Goal: Task Accomplishment & Management: Use online tool/utility

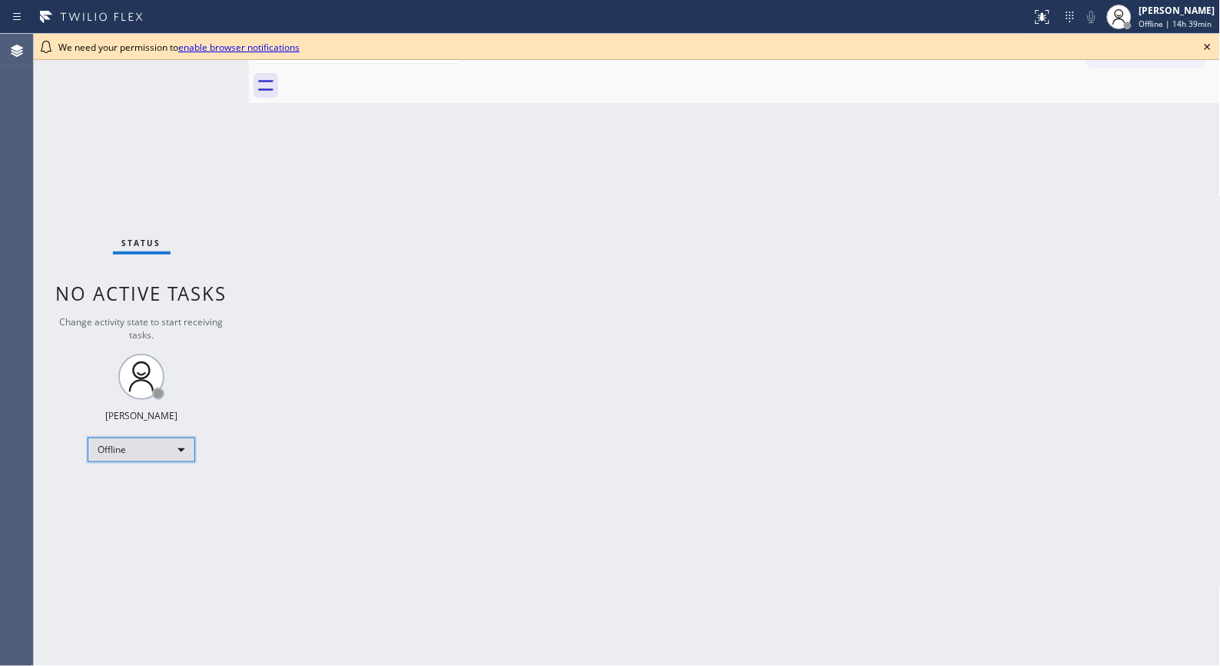
click at [171, 449] on div "Offline" at bounding box center [142, 449] width 108 height 25
drag, startPoint x: 160, startPoint y: 496, endPoint x: 165, endPoint y: 509, distance: 14.1
click at [165, 509] on ul "Offline Available Unavailable Break" at bounding box center [141, 499] width 106 height 76
click at [166, 503] on li "Unavailable" at bounding box center [140, 509] width 105 height 18
click at [551, 178] on div "Back to Dashboard Change Sender ID Customers Technicians Select a contact Outbo…" at bounding box center [735, 350] width 972 height 632
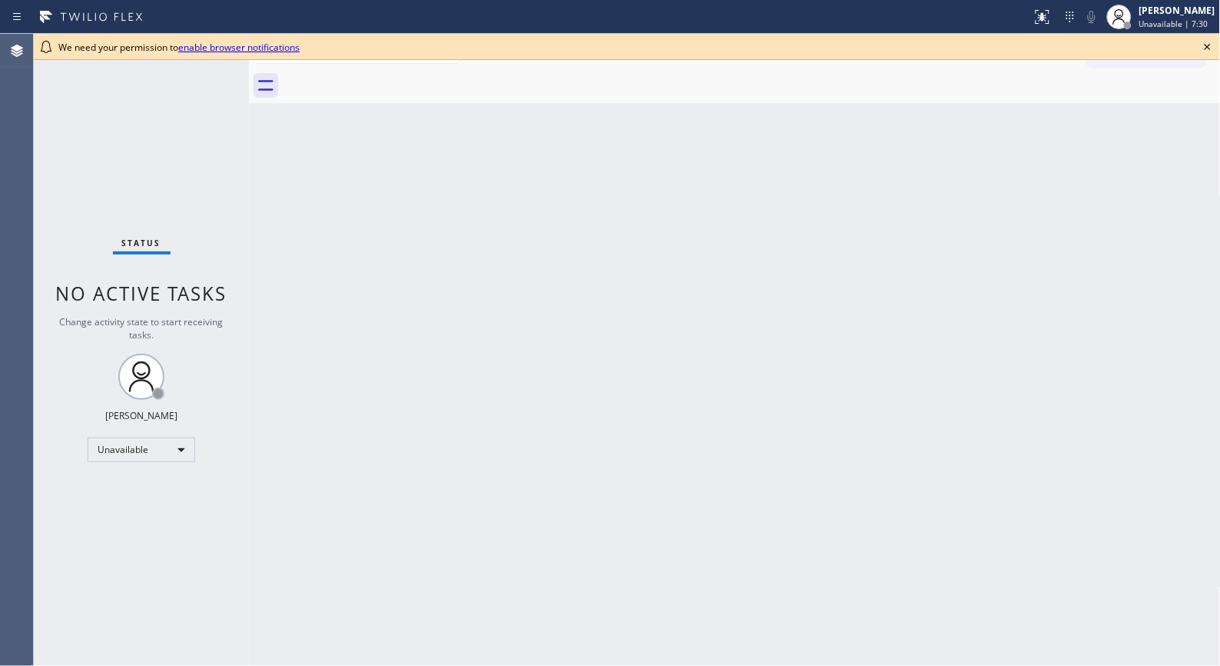
click at [1210, 43] on icon at bounding box center [1208, 47] width 18 height 18
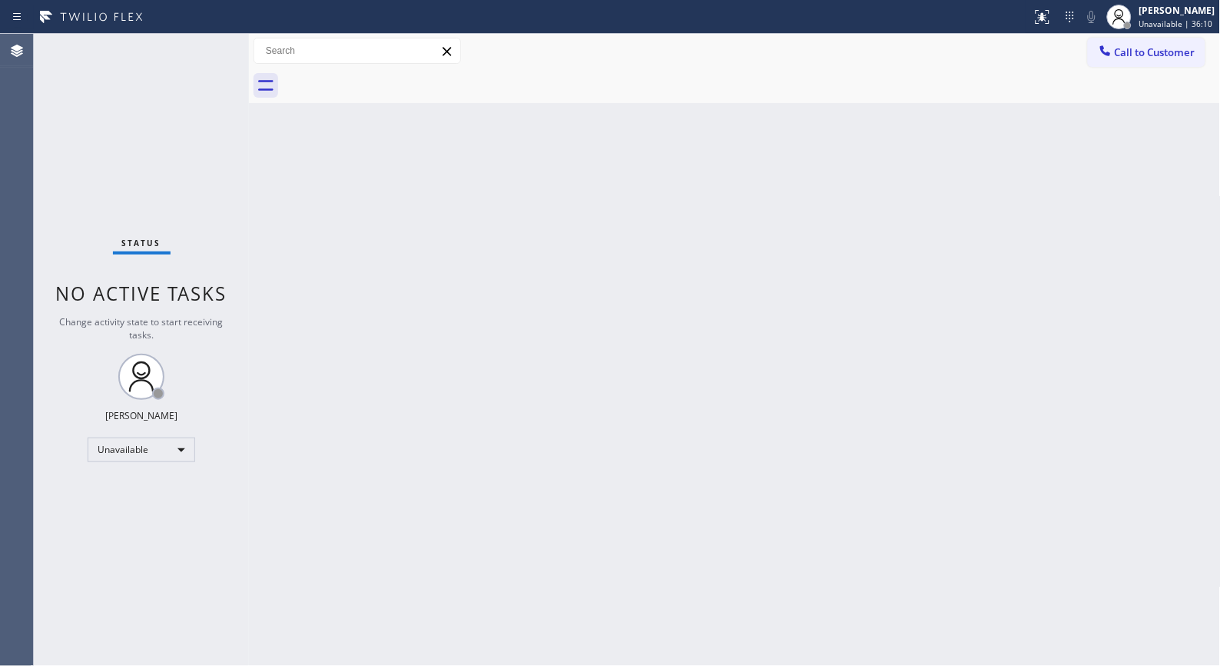
drag, startPoint x: 516, startPoint y: 201, endPoint x: 456, endPoint y: 156, distance: 75.8
click at [515, 201] on div "Back to Dashboard Change Sender ID Customers Technicians Select a contact Outbo…" at bounding box center [735, 350] width 972 height 632
click at [484, 493] on div "Back to Dashboard Change Sender ID Customers Technicians Select a contact Outbo…" at bounding box center [735, 350] width 972 height 632
click at [633, 287] on div "Back to Dashboard Change Sender ID Customers Technicians Select a contact Outbo…" at bounding box center [735, 350] width 972 height 632
click at [1113, 59] on div at bounding box center [1106, 52] width 18 height 18
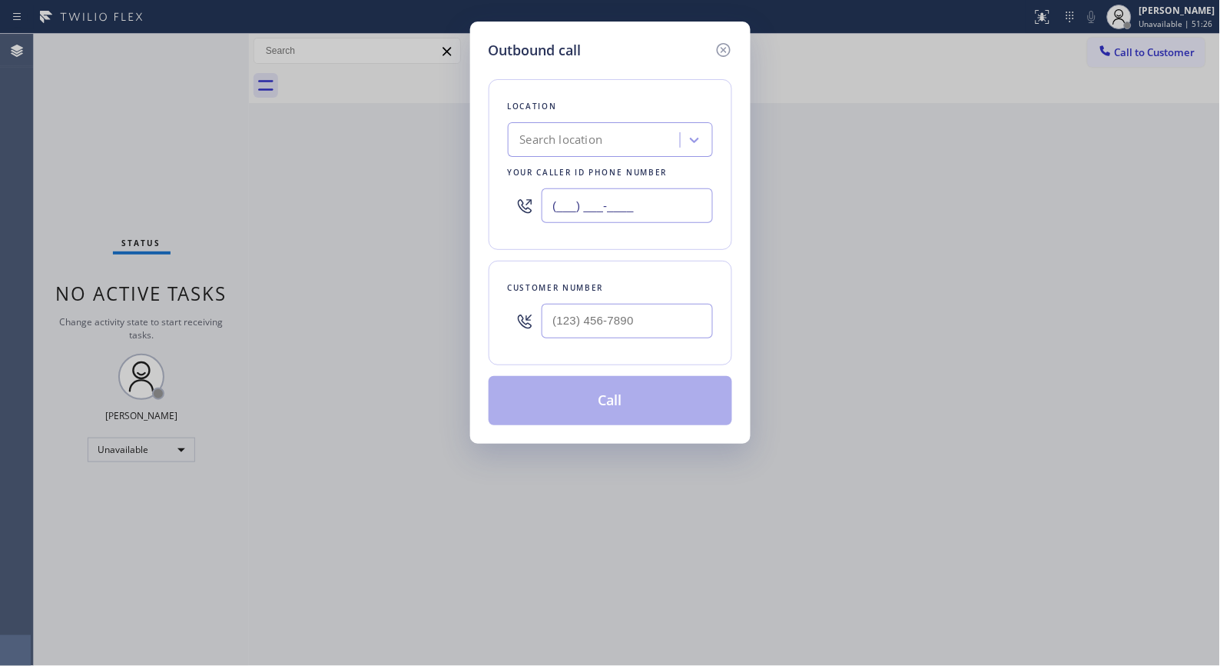
drag, startPoint x: 656, startPoint y: 205, endPoint x: 489, endPoint y: 2, distance: 262.6
click at [475, 172] on div "Outbound call Location Search location Your caller id phone number (___) ___-__…" at bounding box center [610, 233] width 281 height 422
paste input "347) 757-4373"
type input "[PHONE_NUMBER]"
click at [674, 315] on input "(___) ___-____" at bounding box center [627, 321] width 171 height 35
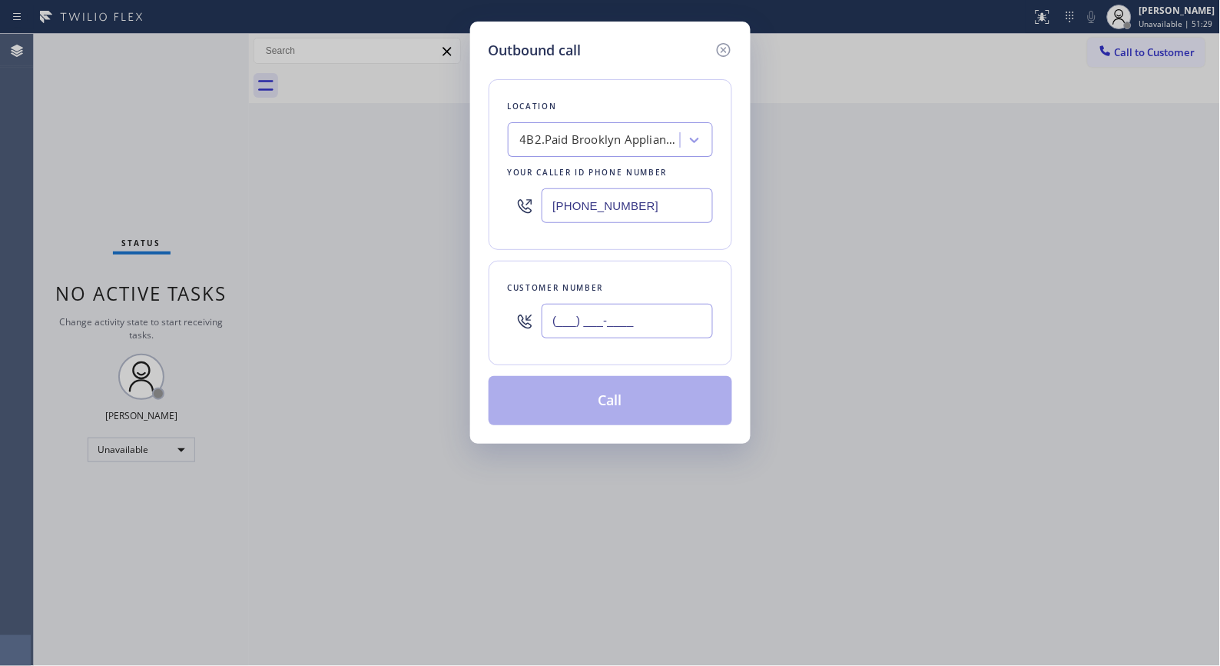
paste input "201) 259-7852"
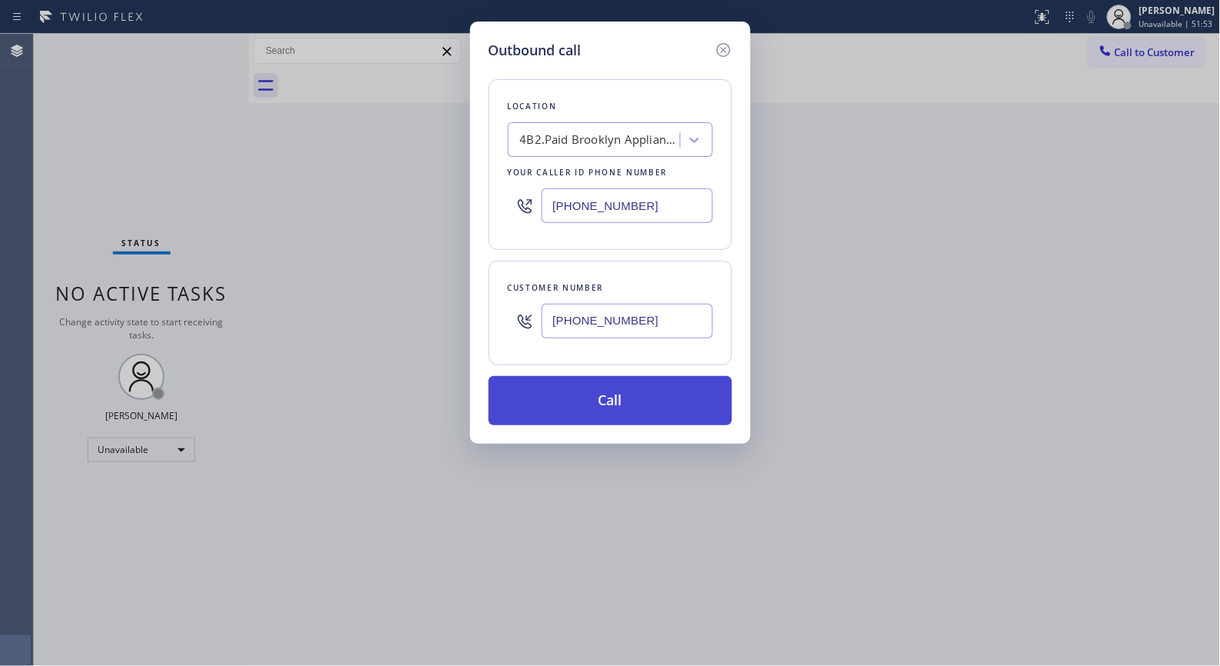
type input "[PHONE_NUMBER]"
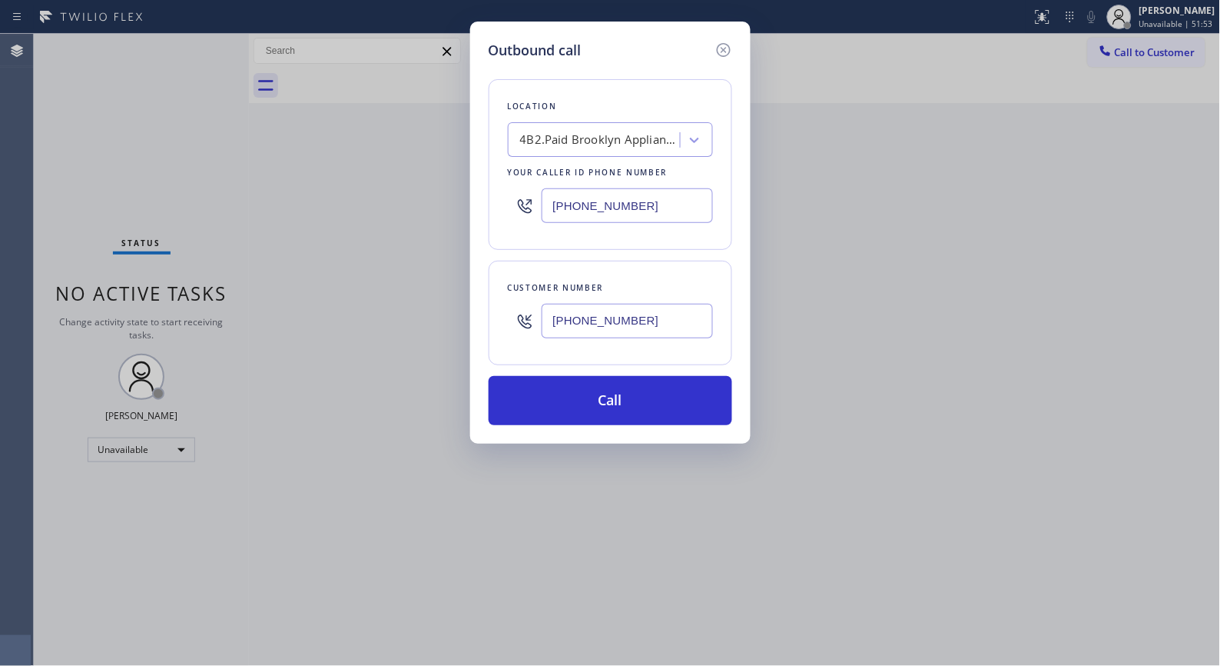
drag, startPoint x: 666, startPoint y: 393, endPoint x: 641, endPoint y: 301, distance: 95.6
click at [666, 393] on button "Call" at bounding box center [611, 400] width 244 height 49
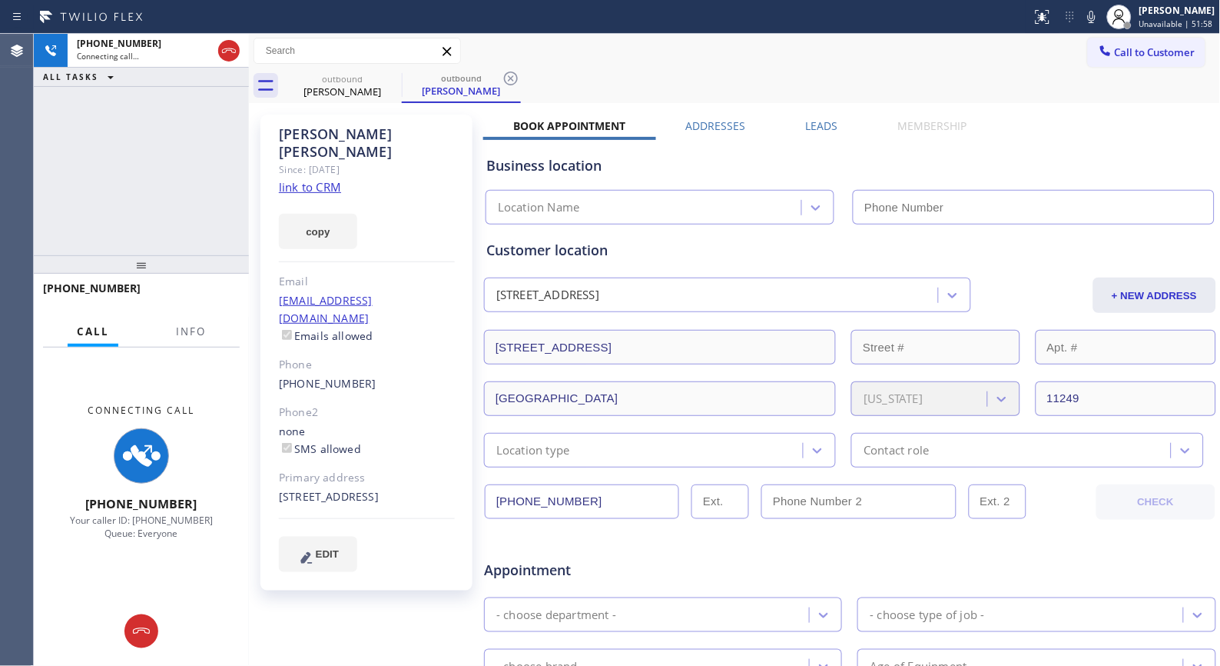
type input "[PHONE_NUMBER]"
click at [192, 338] on span "Info" at bounding box center [191, 331] width 30 height 14
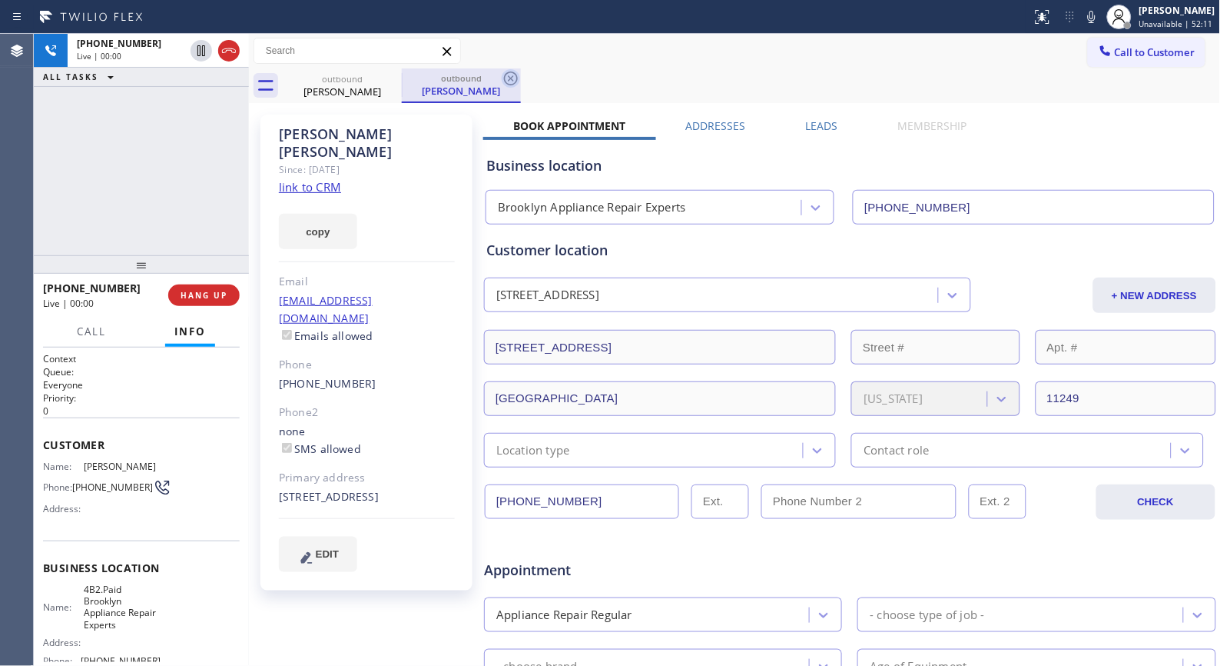
click at [510, 81] on icon at bounding box center [511, 78] width 18 height 18
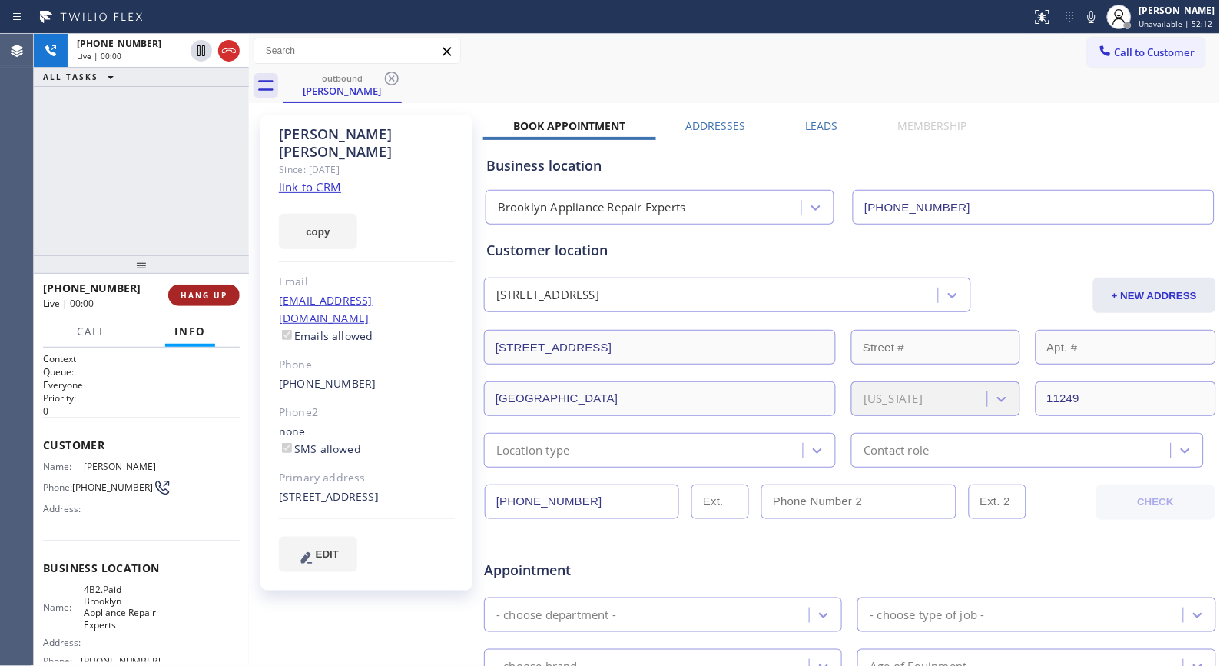
click at [198, 293] on span "HANG UP" at bounding box center [204, 295] width 47 height 11
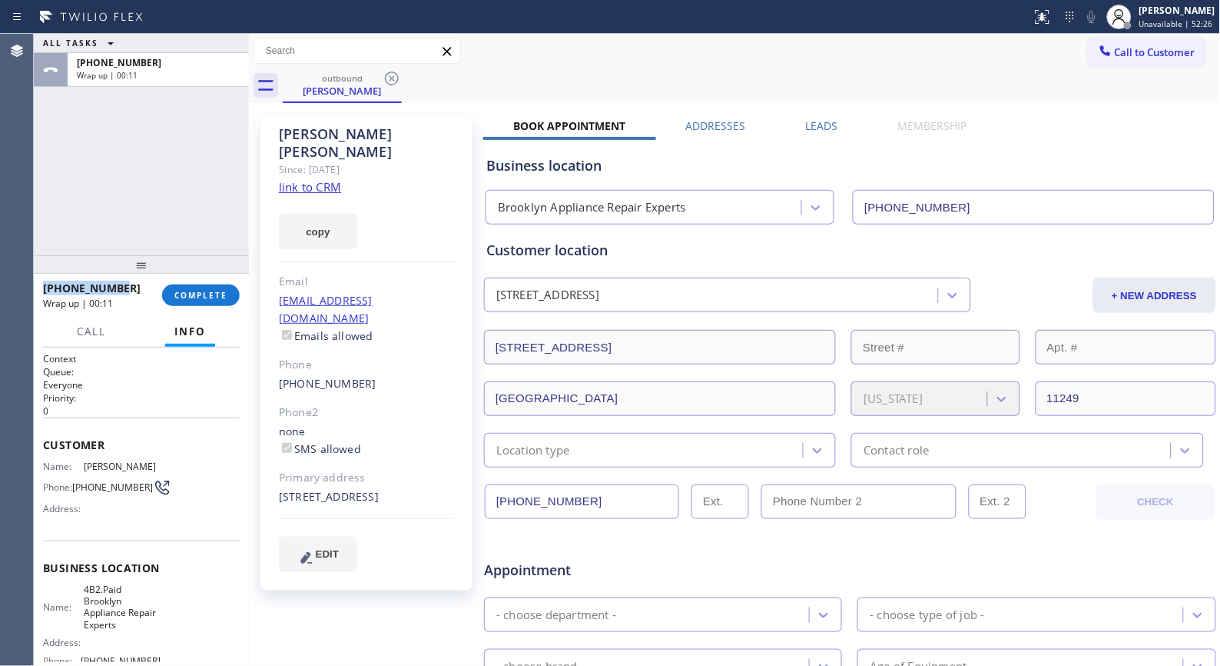
drag, startPoint x: 86, startPoint y: 282, endPoint x: 139, endPoint y: 5, distance: 282.5
click at [42, 282] on div "[PHONE_NUMBER] Wrap up | 00:11 COMPLETE" at bounding box center [141, 295] width 215 height 43
copy span "[PHONE_NUMBER]"
click at [213, 294] on span "COMPLETE" at bounding box center [200, 295] width 53 height 11
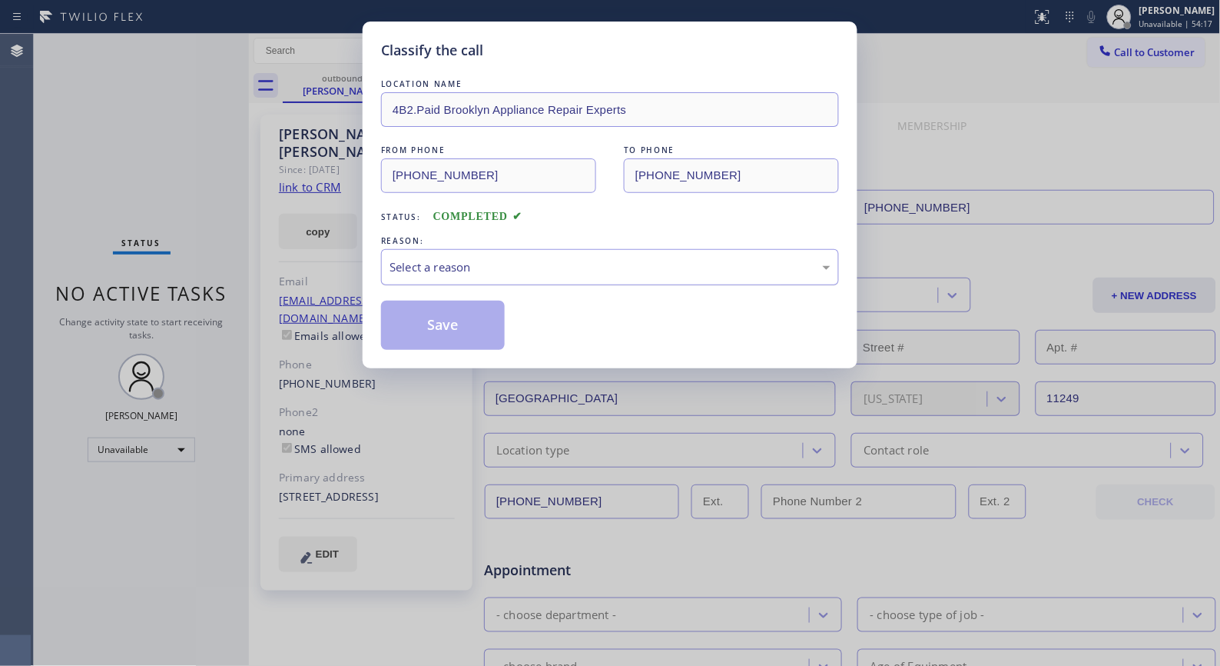
click at [624, 273] on div "Select a reason" at bounding box center [610, 267] width 441 height 18
click at [437, 318] on button "Save" at bounding box center [443, 325] width 124 height 49
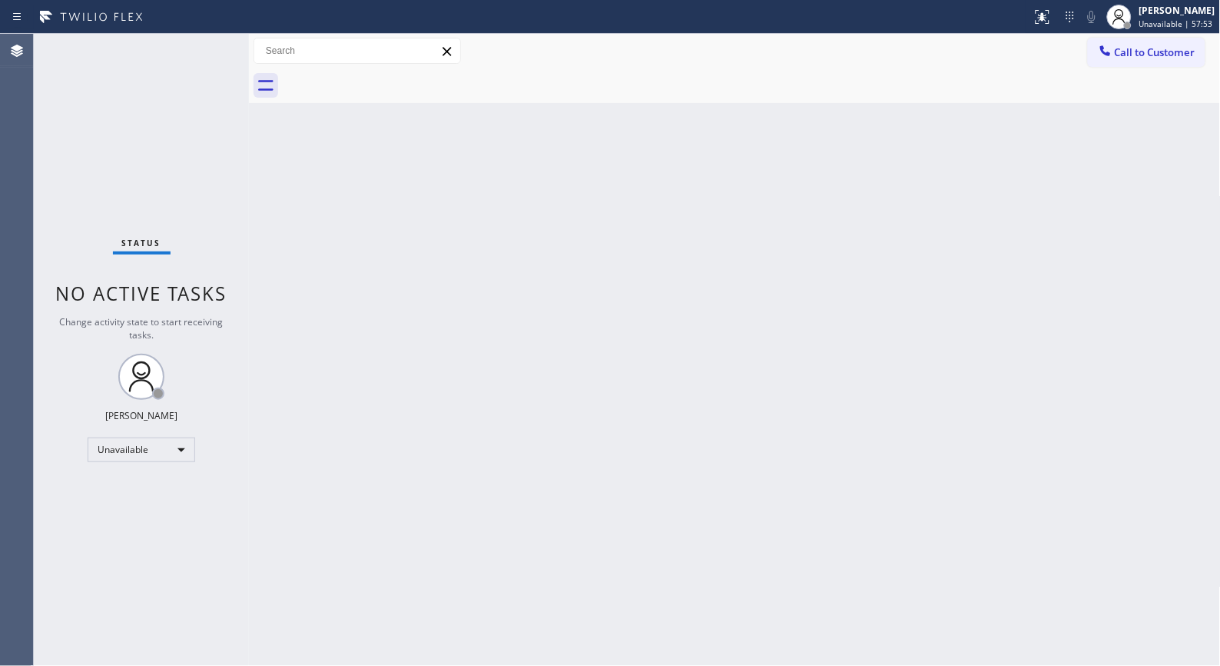
drag, startPoint x: 1149, startPoint y: 69, endPoint x: 930, endPoint y: 75, distance: 219.1
click at [1144, 71] on div at bounding box center [752, 85] width 938 height 35
drag, startPoint x: 1143, startPoint y: 64, endPoint x: 696, endPoint y: 156, distance: 456.7
click at [1139, 62] on button "Call to Customer" at bounding box center [1147, 52] width 118 height 29
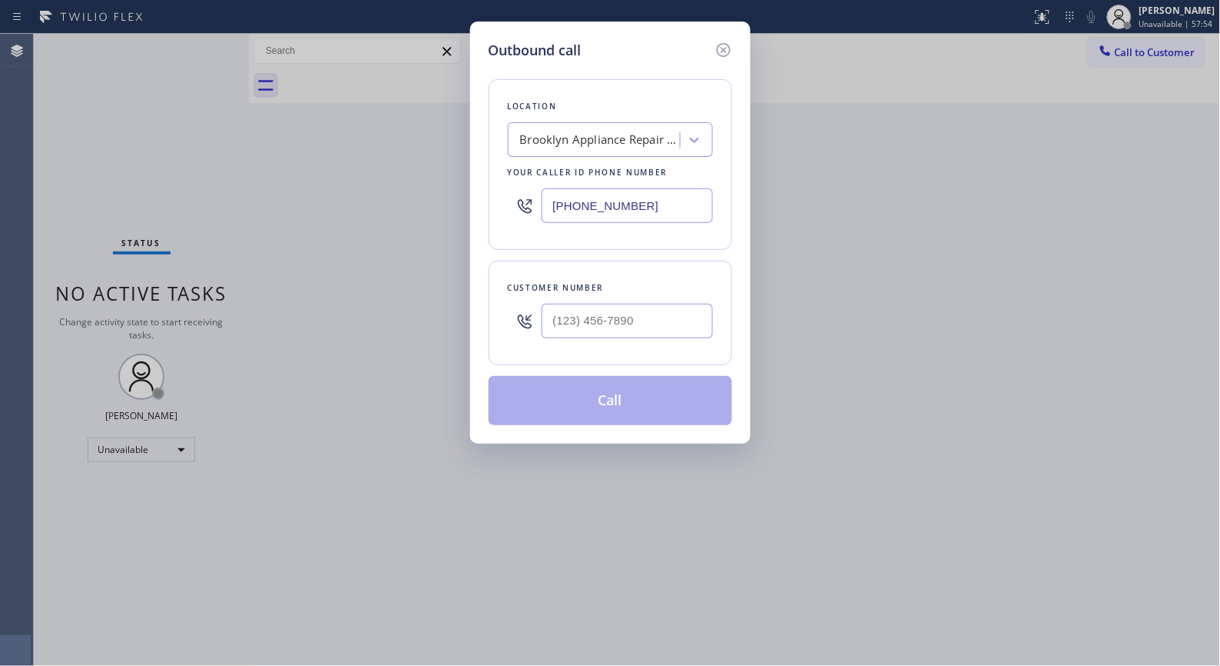
click at [613, 300] on div at bounding box center [627, 321] width 171 height 50
click at [616, 330] on input "(___) ___-____" at bounding box center [627, 321] width 171 height 35
paste input "480) 536-2501"
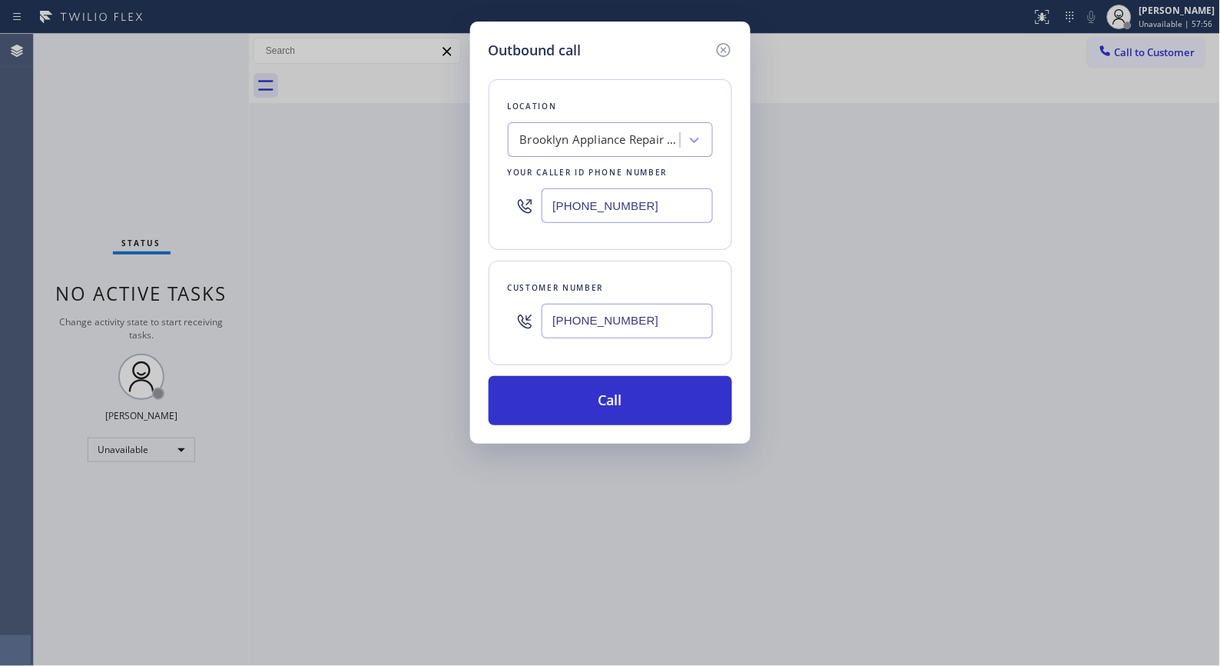
type input "[PHONE_NUMBER]"
drag, startPoint x: 671, startPoint y: 208, endPoint x: 471, endPoint y: 195, distance: 200.3
click at [471, 195] on div "Outbound call Location [GEOGRAPHIC_DATA] Appliance Repair Experts Your caller i…" at bounding box center [610, 233] width 281 height 422
paste input "844) 901-162"
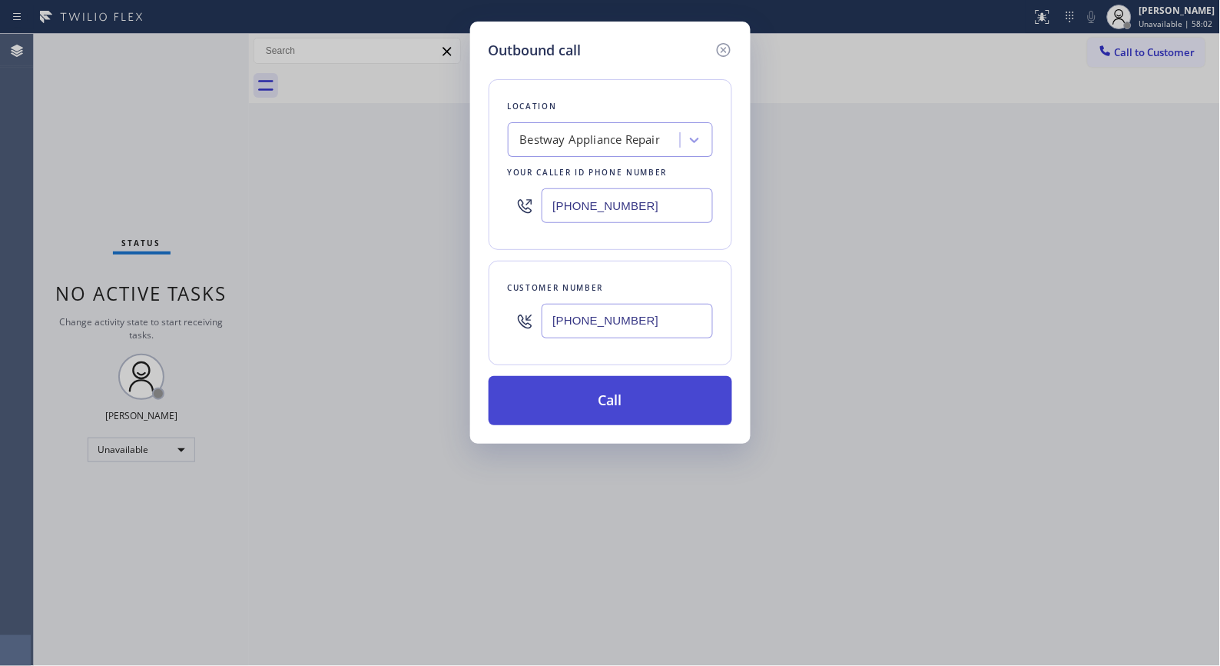
type input "[PHONE_NUMBER]"
click at [613, 387] on button "Call" at bounding box center [611, 400] width 244 height 49
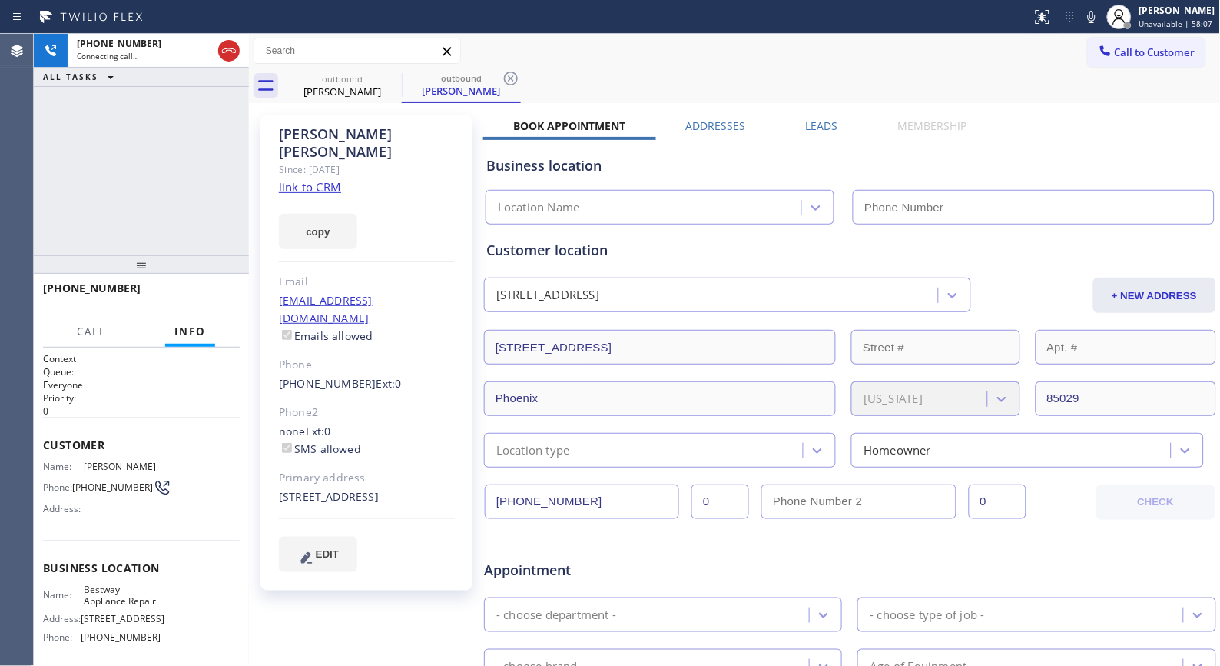
type input "[PHONE_NUMBER]"
click at [515, 78] on icon at bounding box center [511, 78] width 18 height 18
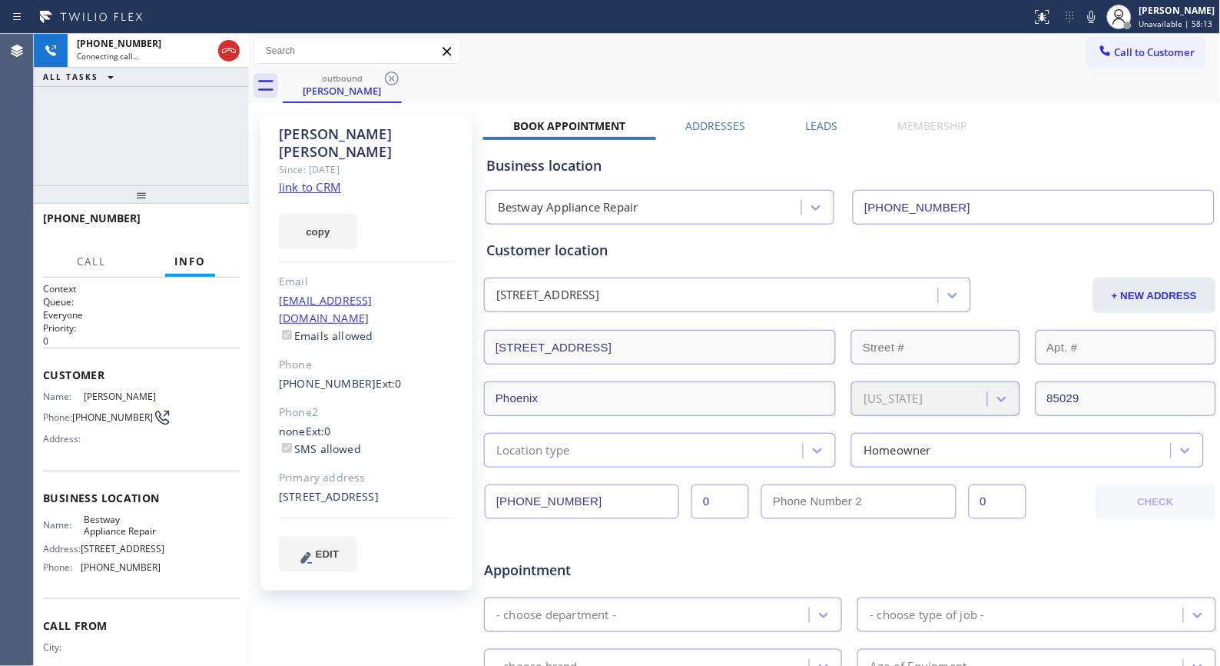
drag, startPoint x: 131, startPoint y: 272, endPoint x: 357, endPoint y: 3, distance: 350.8
click at [209, 185] on div at bounding box center [141, 194] width 215 height 18
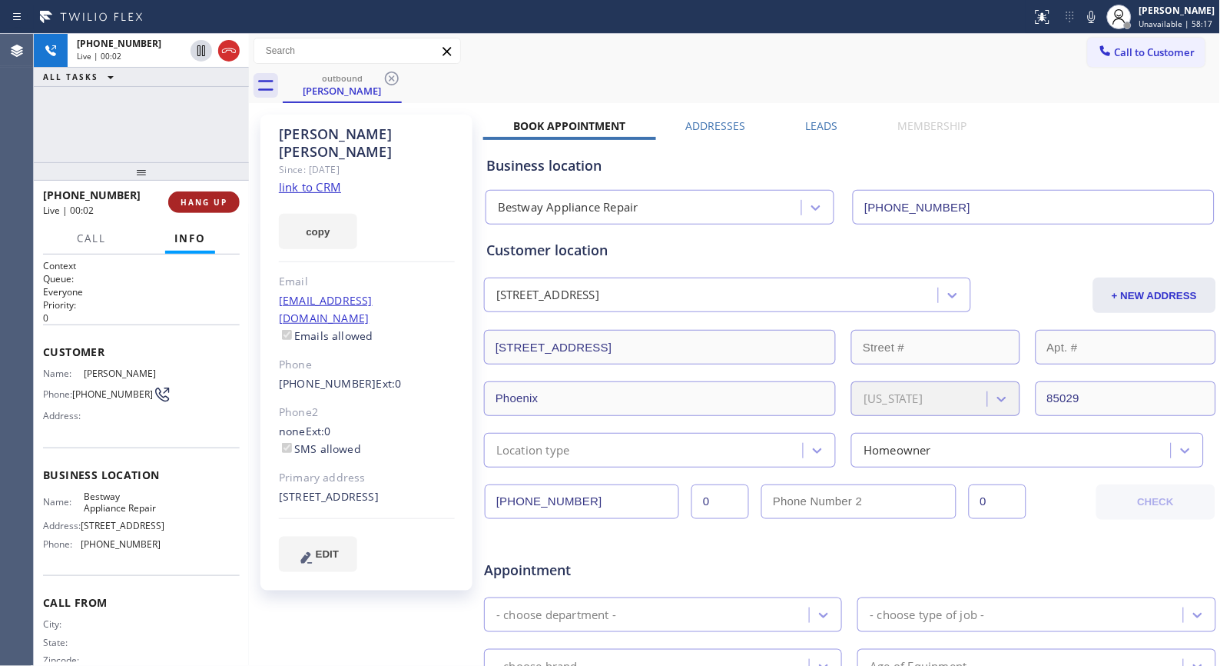
click at [223, 198] on span "HANG UP" at bounding box center [204, 202] width 47 height 11
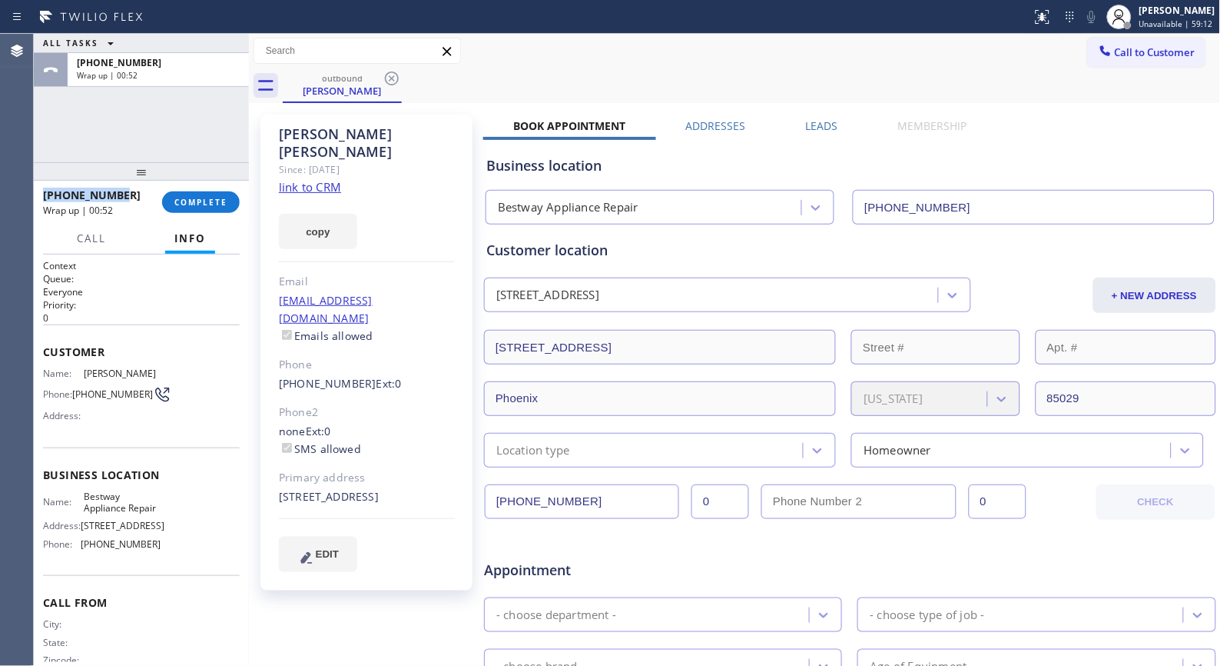
drag, startPoint x: 111, startPoint y: 192, endPoint x: 35, endPoint y: 180, distance: 76.3
click at [35, 180] on div "ALL TASKS ALL TASKS ACTIVE TASKS TASKS IN WRAP UP [PHONE_NUMBER] Wrap up | 00:5…" at bounding box center [141, 350] width 215 height 632
copy span "[PHONE_NUMBER]"
click at [216, 204] on span "COMPLETE" at bounding box center [200, 202] width 53 height 11
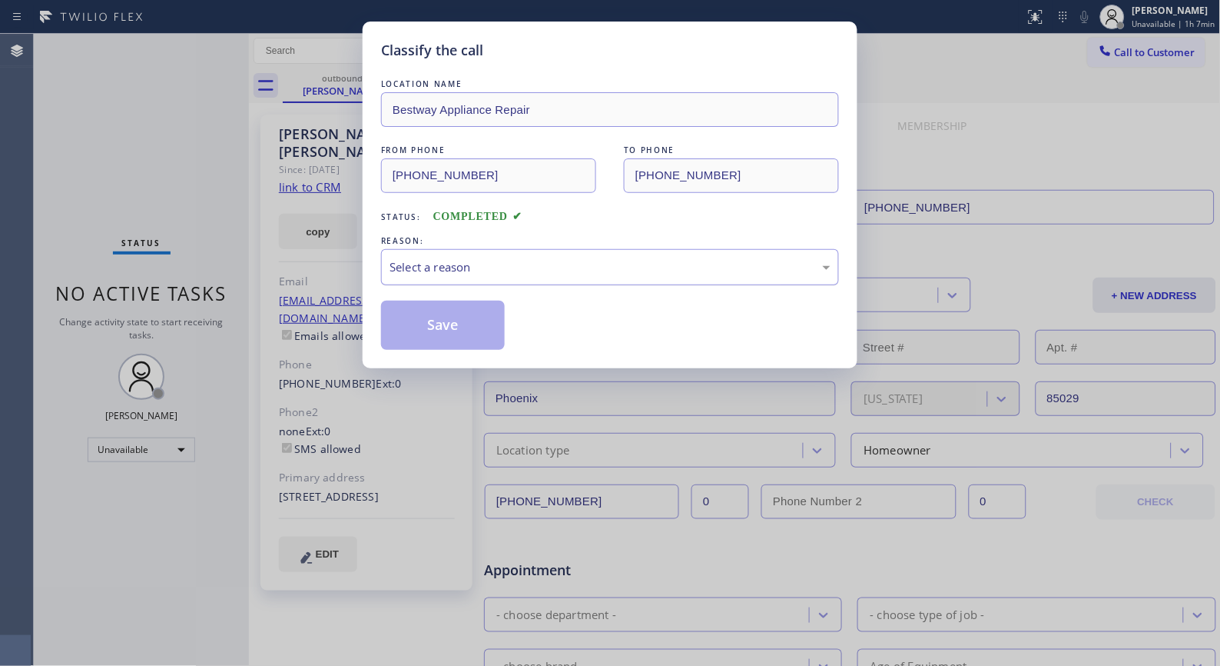
click at [606, 271] on div "Select a reason" at bounding box center [610, 267] width 441 height 18
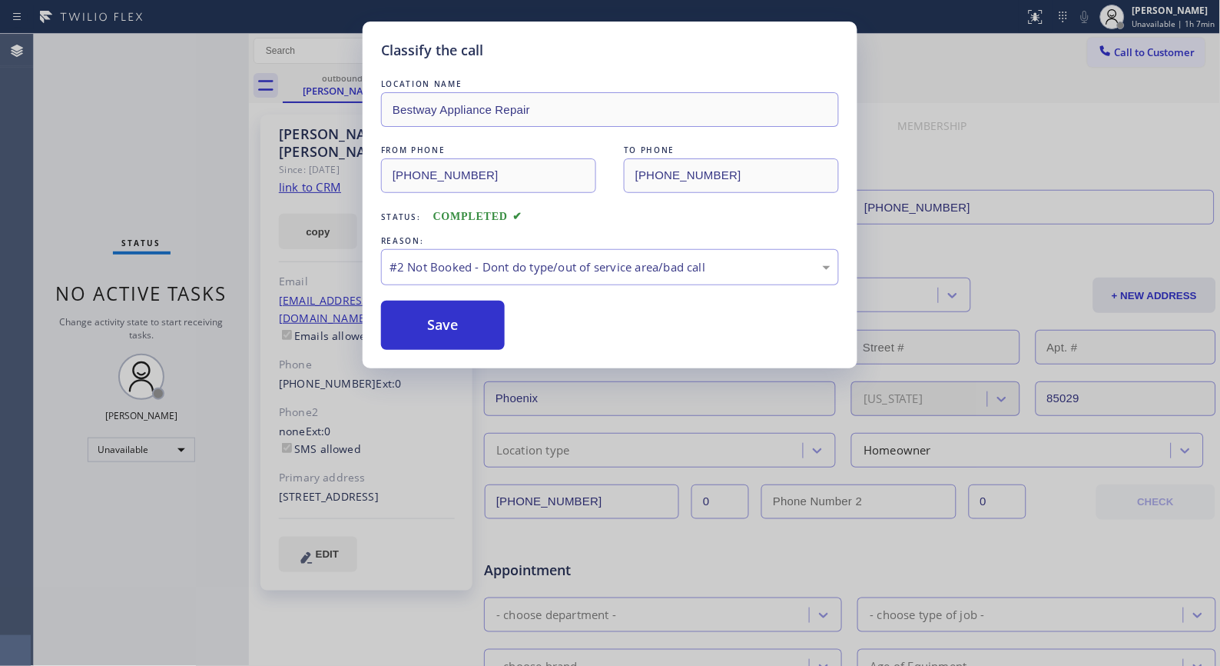
click at [472, 327] on button "Save" at bounding box center [443, 325] width 124 height 49
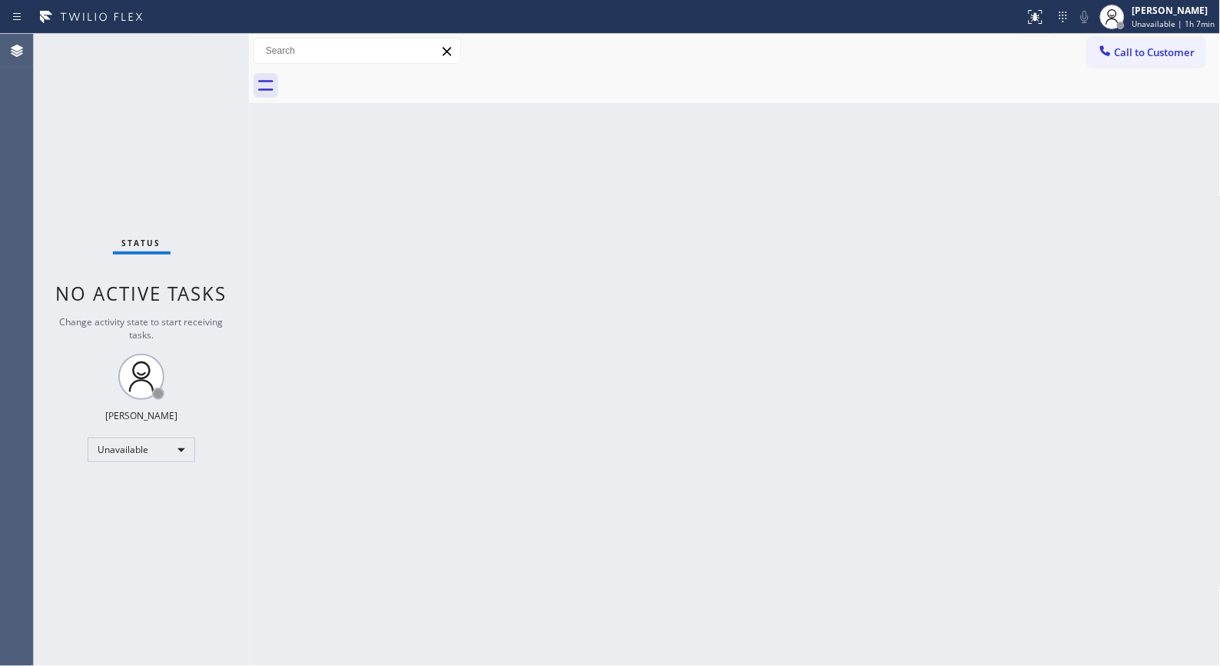
click at [467, 314] on div "Back to Dashboard Change Sender ID Customers Technicians Select a contact Outbo…" at bounding box center [735, 350] width 972 height 632
drag, startPoint x: 1200, startPoint y: 58, endPoint x: 1179, endPoint y: 58, distance: 20.8
click at [1200, 58] on button "Call to Customer" at bounding box center [1147, 52] width 118 height 29
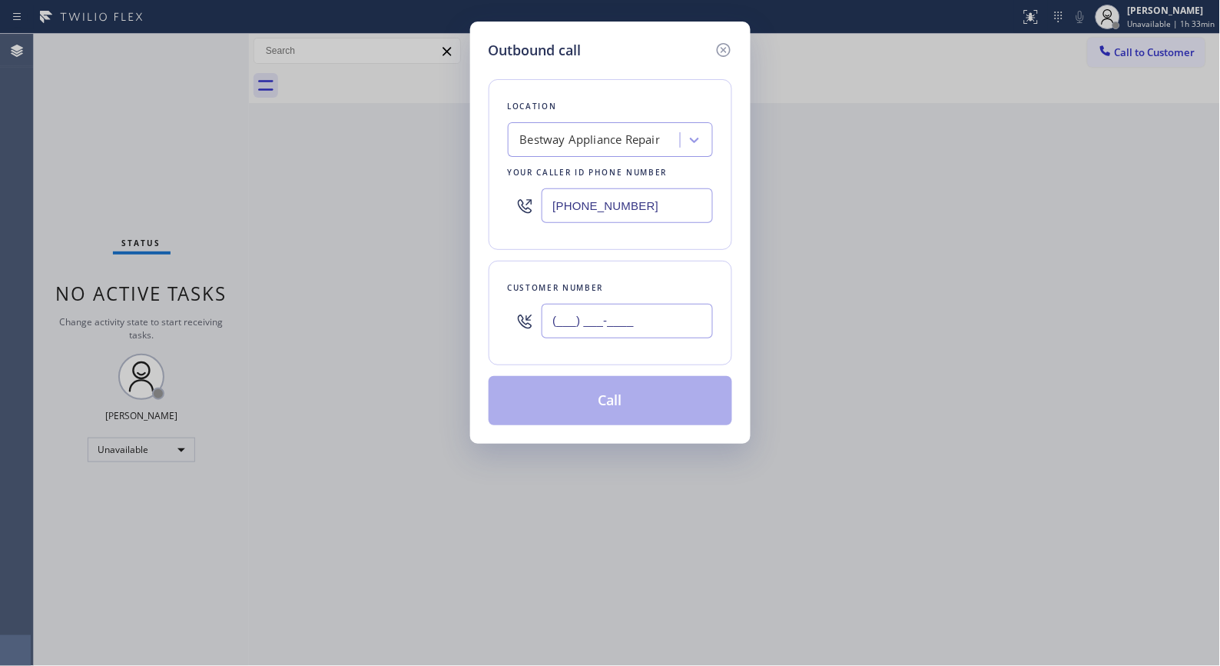
drag, startPoint x: 702, startPoint y: 315, endPoint x: 524, endPoint y: 65, distance: 307.1
click at [523, 254] on div "Location Bestway Appliance Repair Your caller id phone number [PHONE_NUMBER] Cu…" at bounding box center [611, 243] width 244 height 364
paste input "312) 459-8743"
type input "[PHONE_NUMBER]"
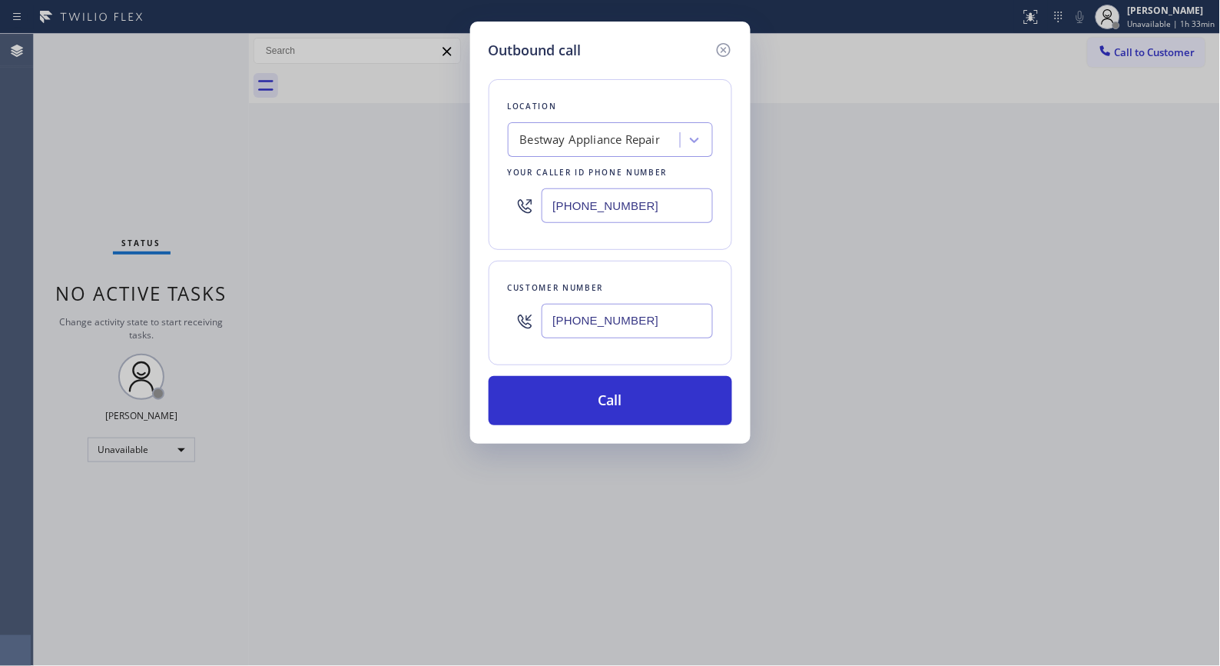
drag, startPoint x: 664, startPoint y: 208, endPoint x: 423, endPoint y: 168, distance: 244.7
click at [450, 200] on div "Outbound call Location Bestway Appliance Repair Your caller id phone number [PH…" at bounding box center [610, 333] width 1220 height 666
paste input "773) 830-4668"
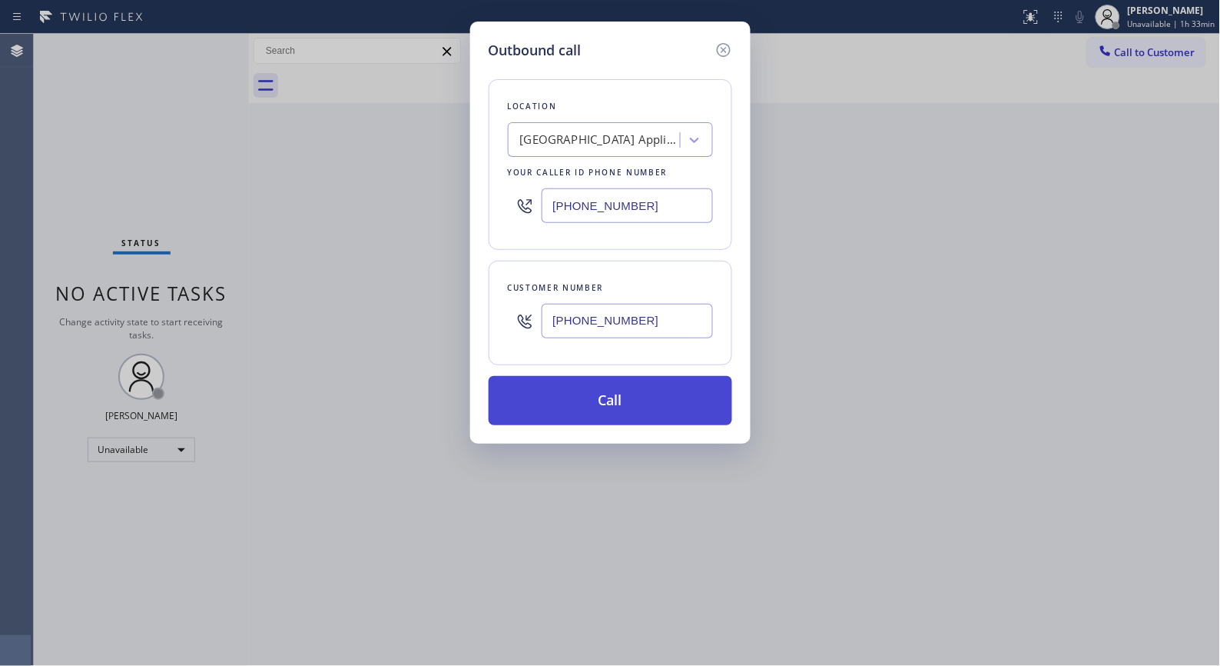
type input "[PHONE_NUMBER]"
click at [648, 403] on button "Call" at bounding box center [611, 400] width 244 height 49
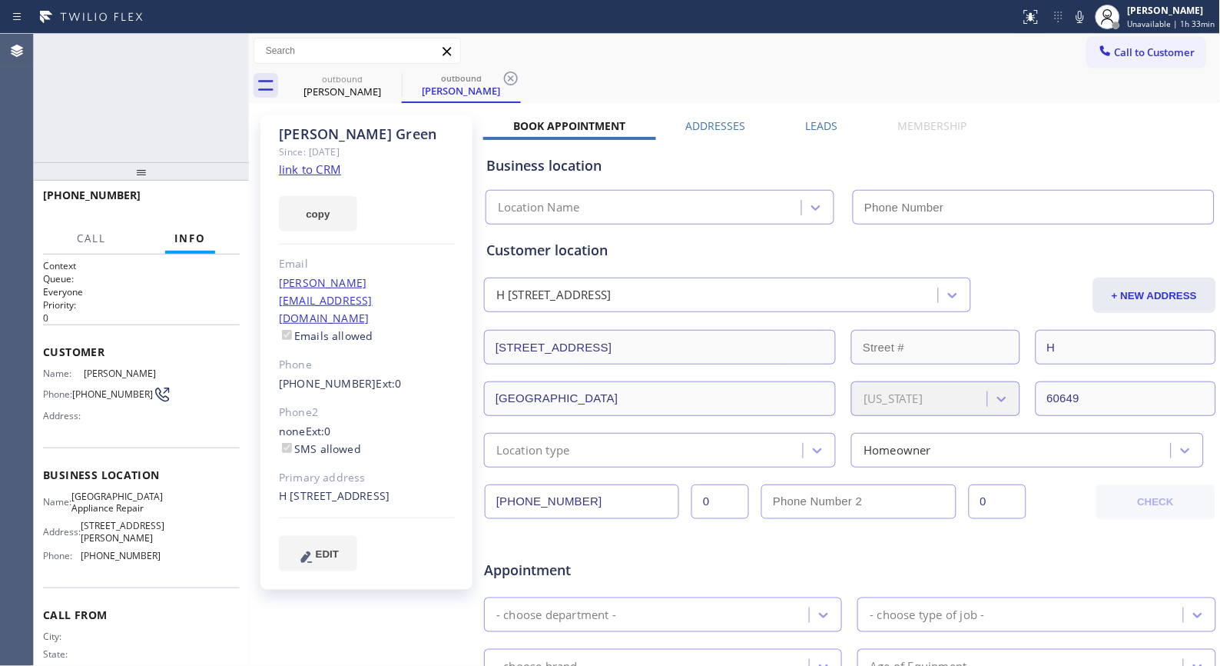
type input "[PHONE_NUMBER]"
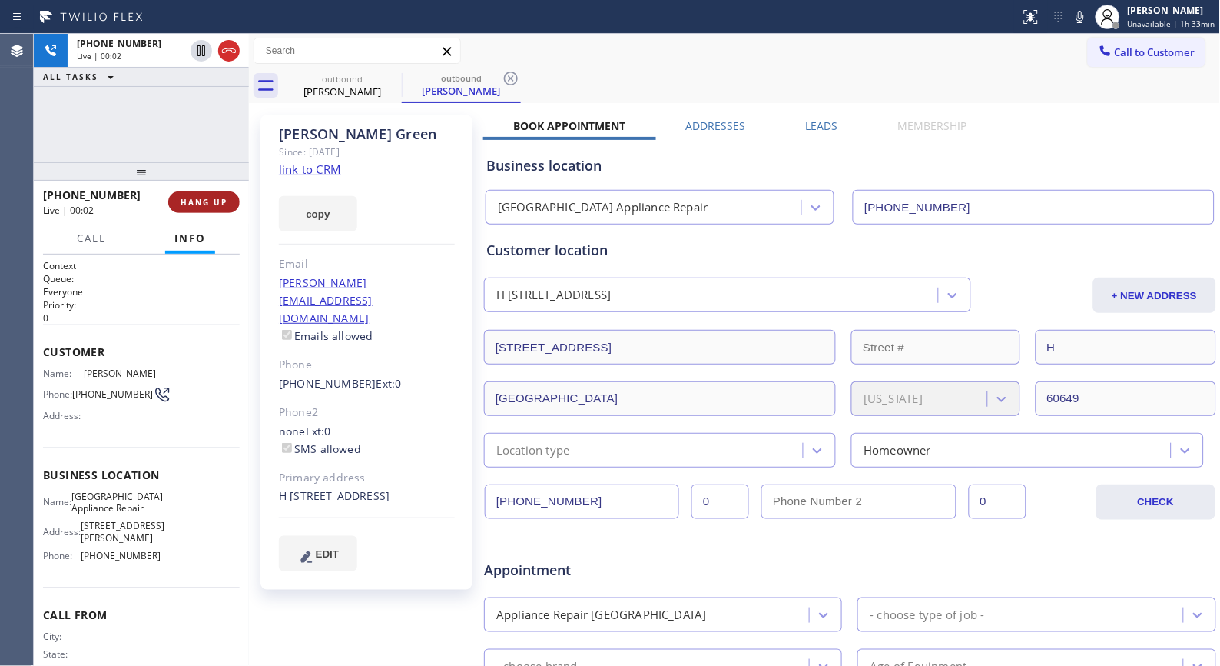
click at [226, 204] on span "HANG UP" at bounding box center [204, 202] width 47 height 11
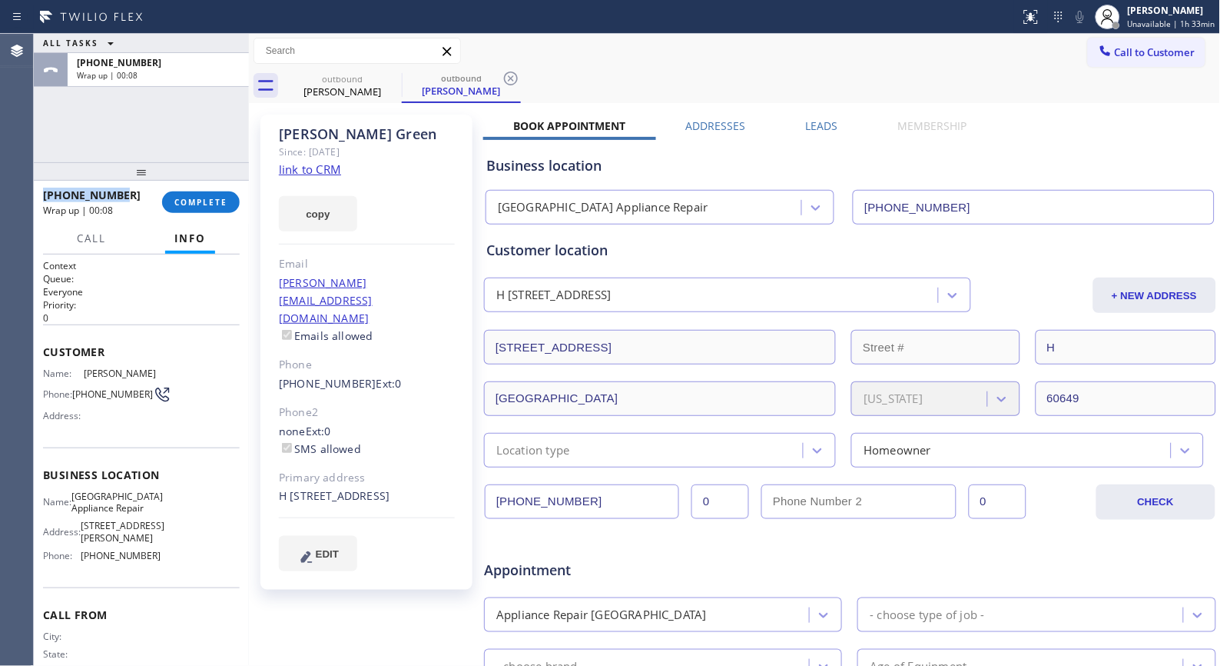
drag, startPoint x: 128, startPoint y: 190, endPoint x: 43, endPoint y: 194, distance: 84.7
click at [43, 194] on div "[PHONE_NUMBER]" at bounding box center [97, 195] width 108 height 15
copy span "[PHONE_NUMBER]"
click at [157, 142] on div "ALL TASKS ALL TASKS ACTIVE TASKS TASKS IN WRAP UP [PHONE_NUMBER] Wrap up | 00:09" at bounding box center [141, 98] width 215 height 128
drag, startPoint x: 106, startPoint y: 194, endPoint x: 55, endPoint y: 194, distance: 50.7
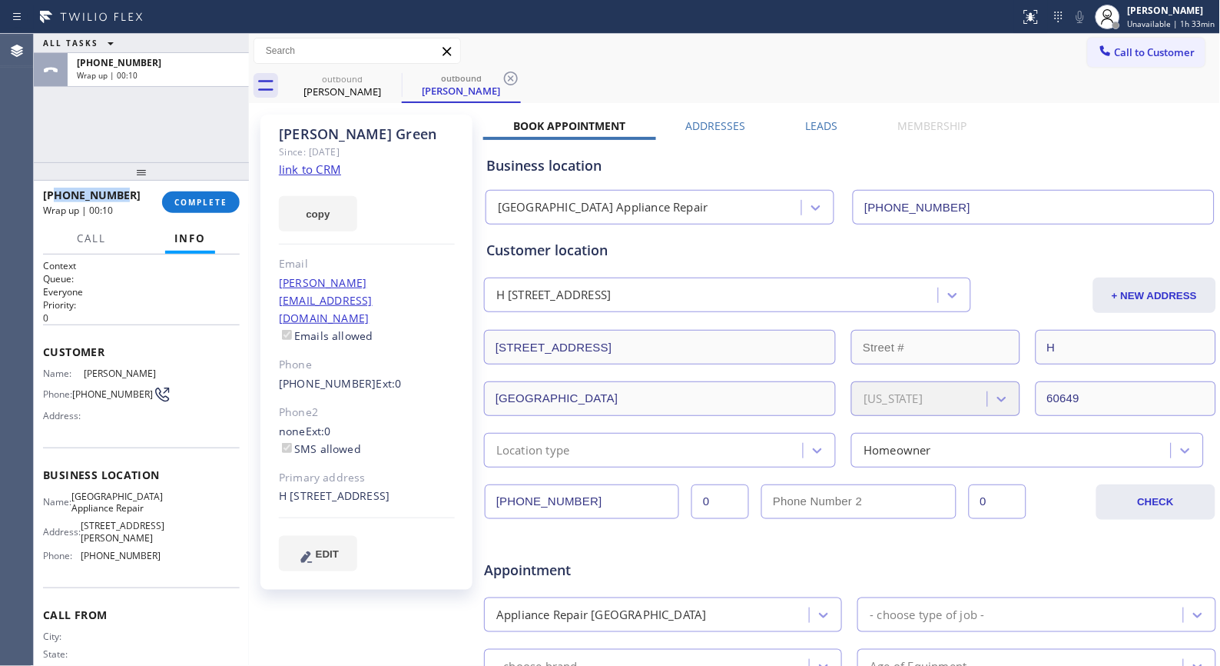
click at [55, 194] on div "[PHONE_NUMBER]" at bounding box center [97, 195] width 108 height 15
copy span "3124598743"
click at [1131, 48] on span "Call to Customer" at bounding box center [1155, 52] width 81 height 14
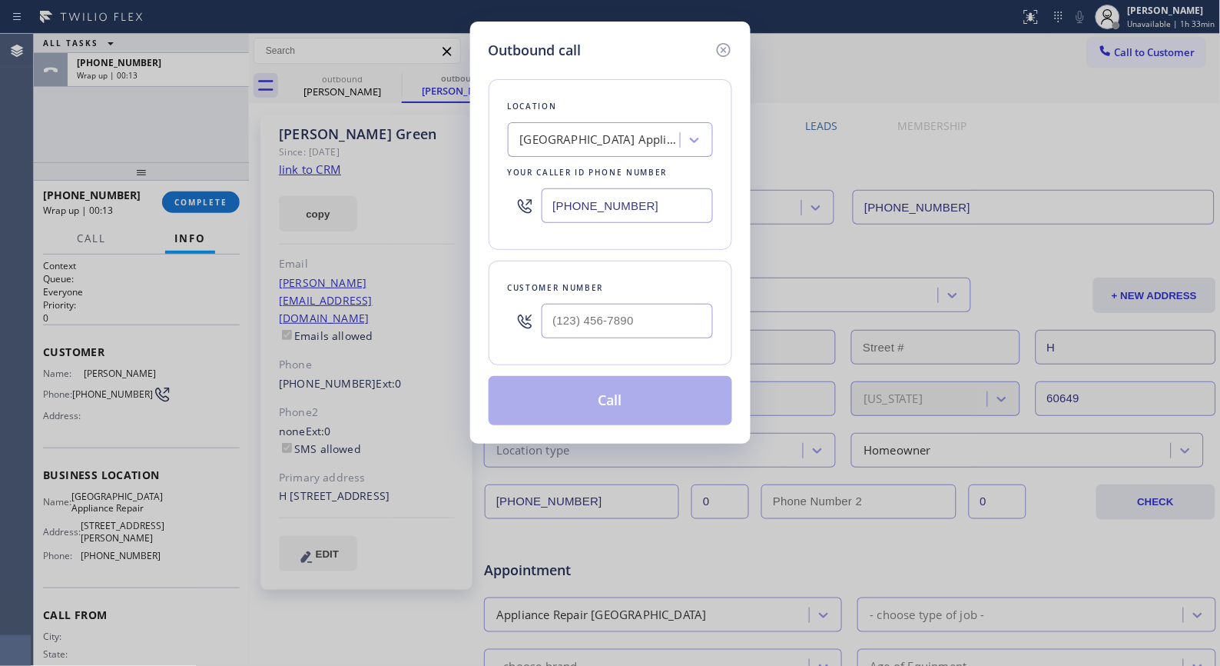
drag, startPoint x: 694, startPoint y: 294, endPoint x: 513, endPoint y: 306, distance: 181.7
click at [513, 306] on div "Customer number" at bounding box center [611, 313] width 244 height 105
drag, startPoint x: 587, startPoint y: 314, endPoint x: 477, endPoint y: 309, distance: 110.8
click at [484, 314] on div "Outbound call Location [GEOGRAPHIC_DATA] Appliance Repair Your caller id phone …" at bounding box center [610, 233] width 281 height 422
paste input "312) 459-8743"
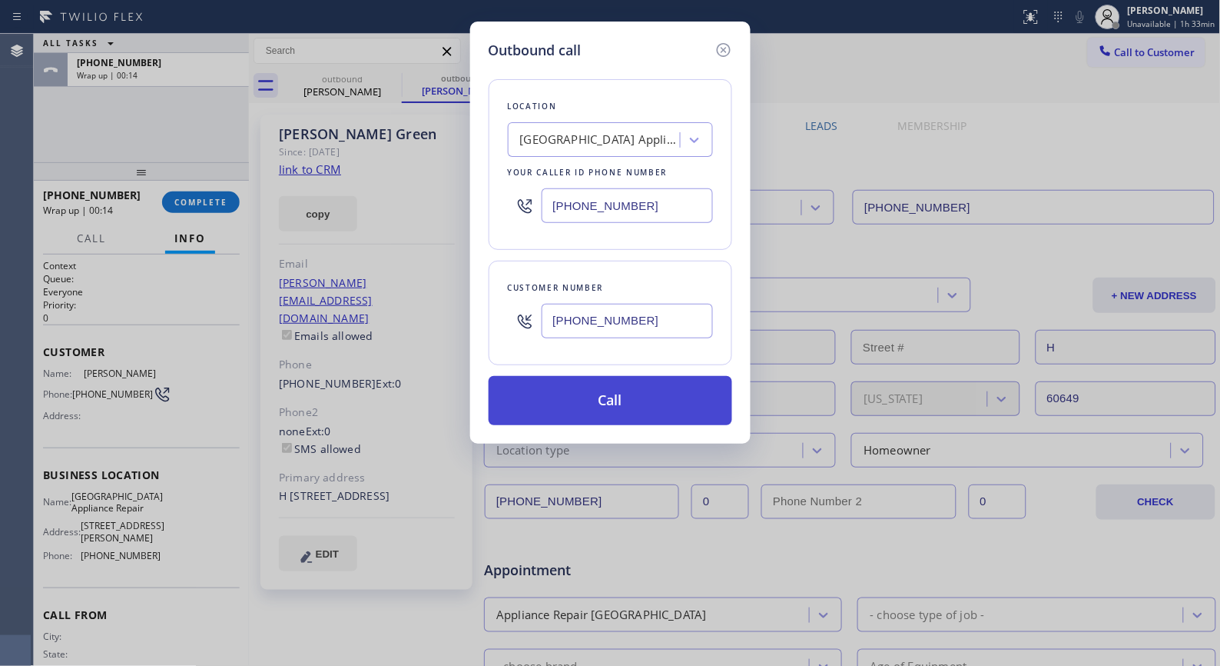
type input "[PHONE_NUMBER]"
click at [628, 388] on button "Call" at bounding box center [611, 400] width 244 height 49
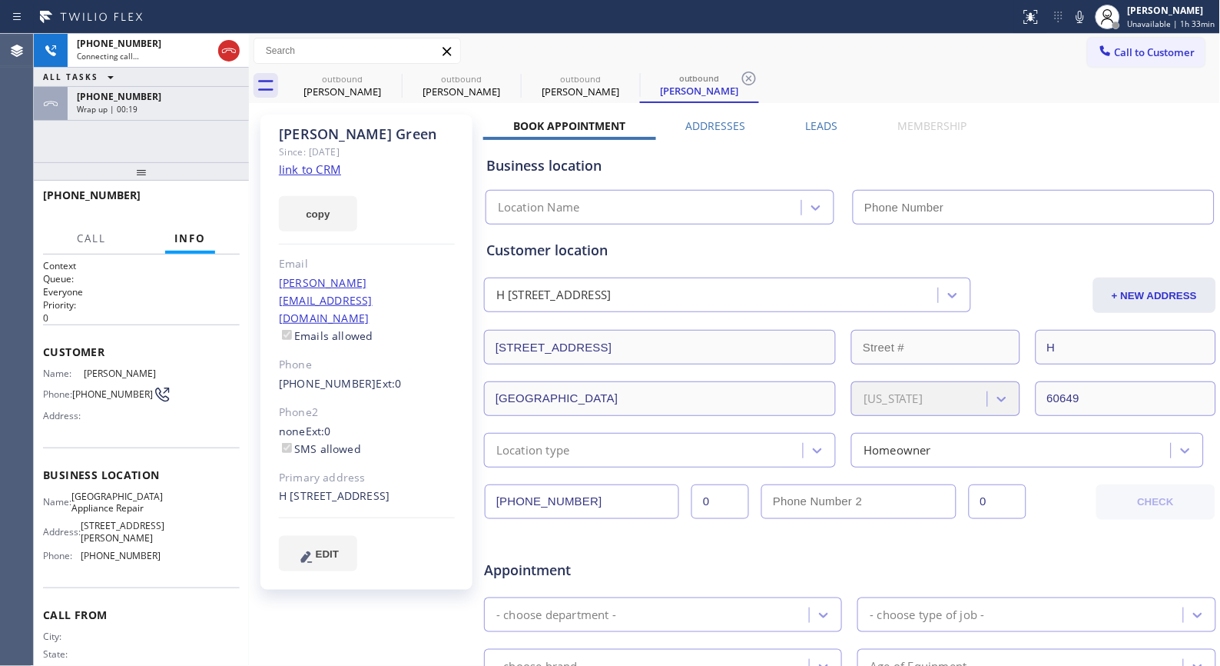
type input "[PHONE_NUMBER]"
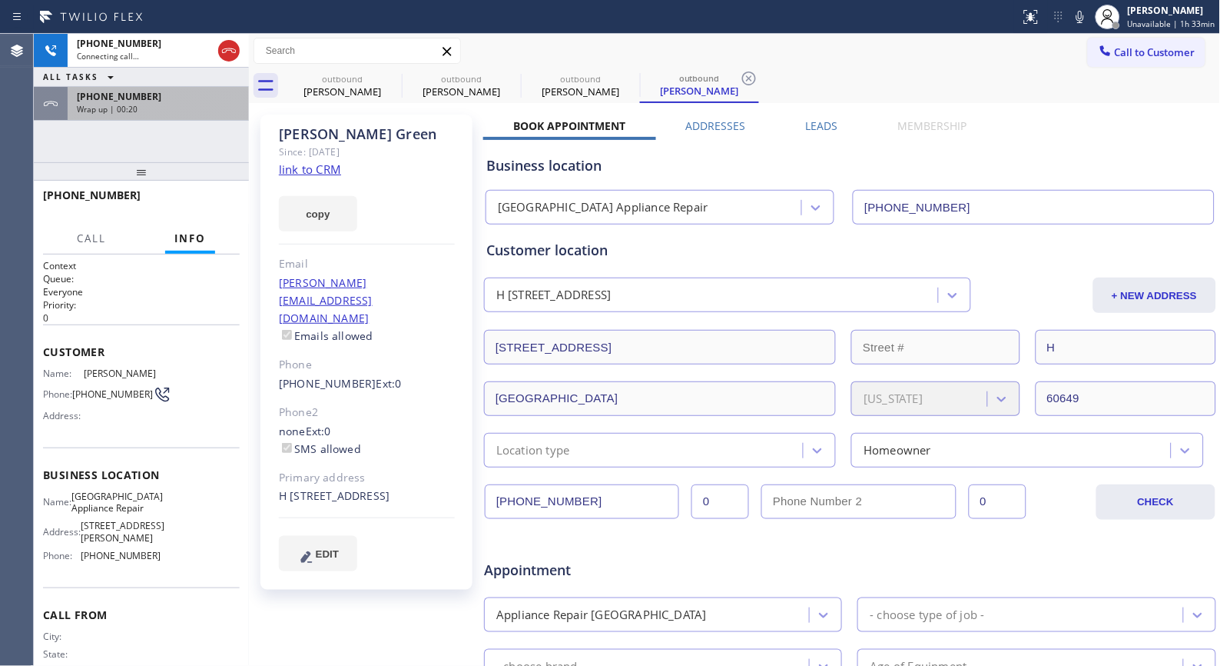
click at [188, 98] on div "[PHONE_NUMBER]" at bounding box center [158, 96] width 163 height 13
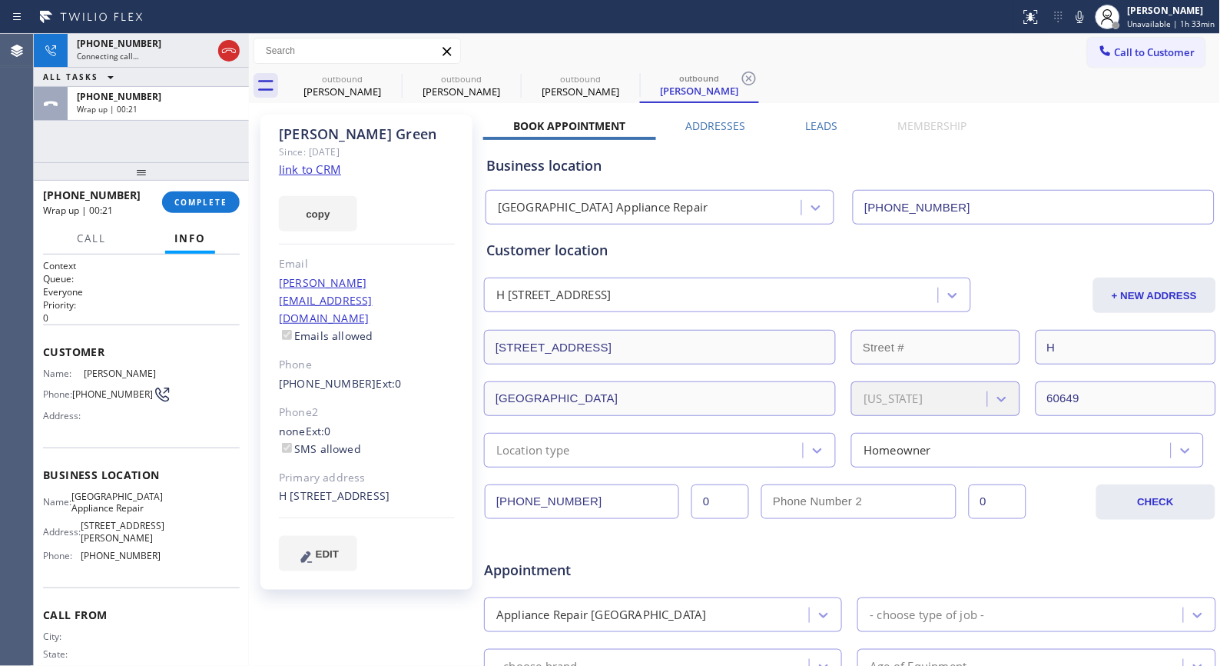
click at [211, 188] on div "[PHONE_NUMBER] Wrap up | 00:21 COMPLETE" at bounding box center [141, 202] width 197 height 40
click at [211, 198] on span "COMPLETE" at bounding box center [200, 202] width 53 height 11
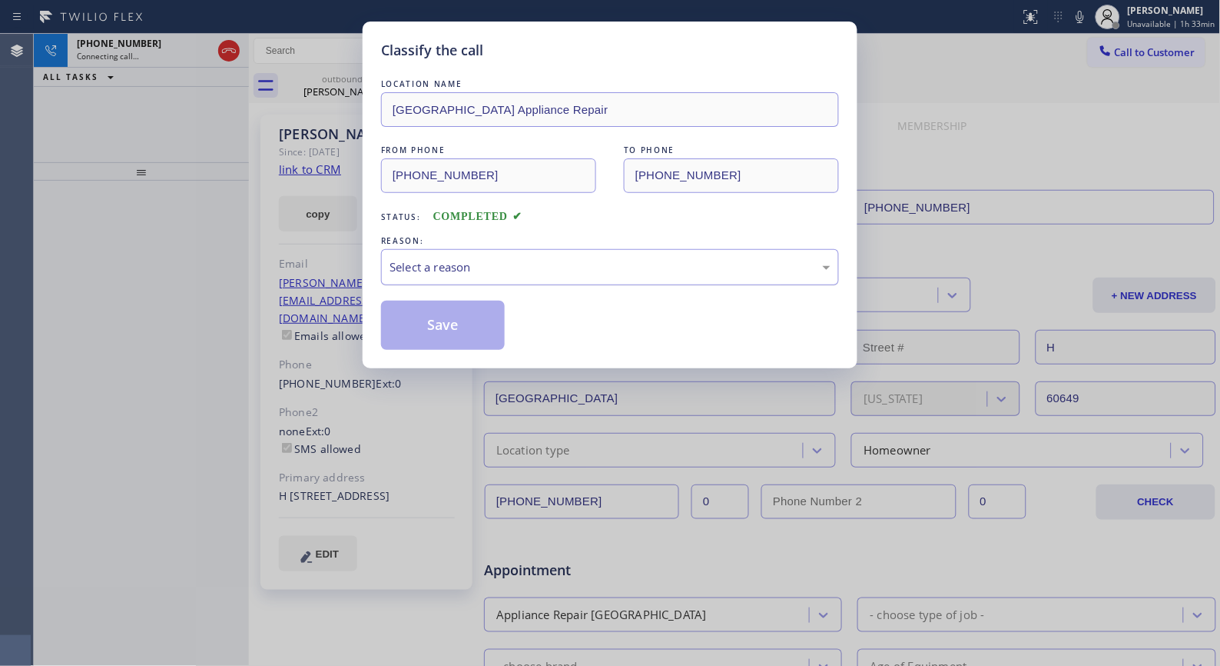
click at [524, 271] on div "Select a reason" at bounding box center [610, 267] width 441 height 18
click at [478, 324] on button "Save" at bounding box center [443, 325] width 124 height 49
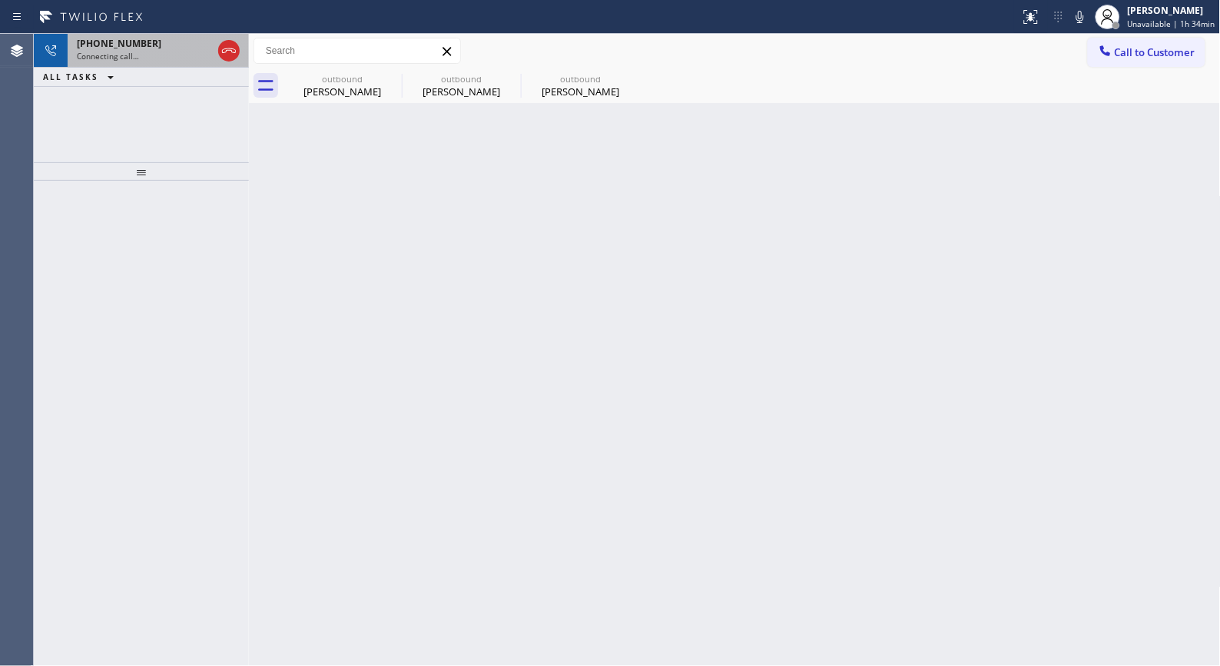
click at [182, 48] on div "[PHONE_NUMBER]" at bounding box center [144, 43] width 135 height 13
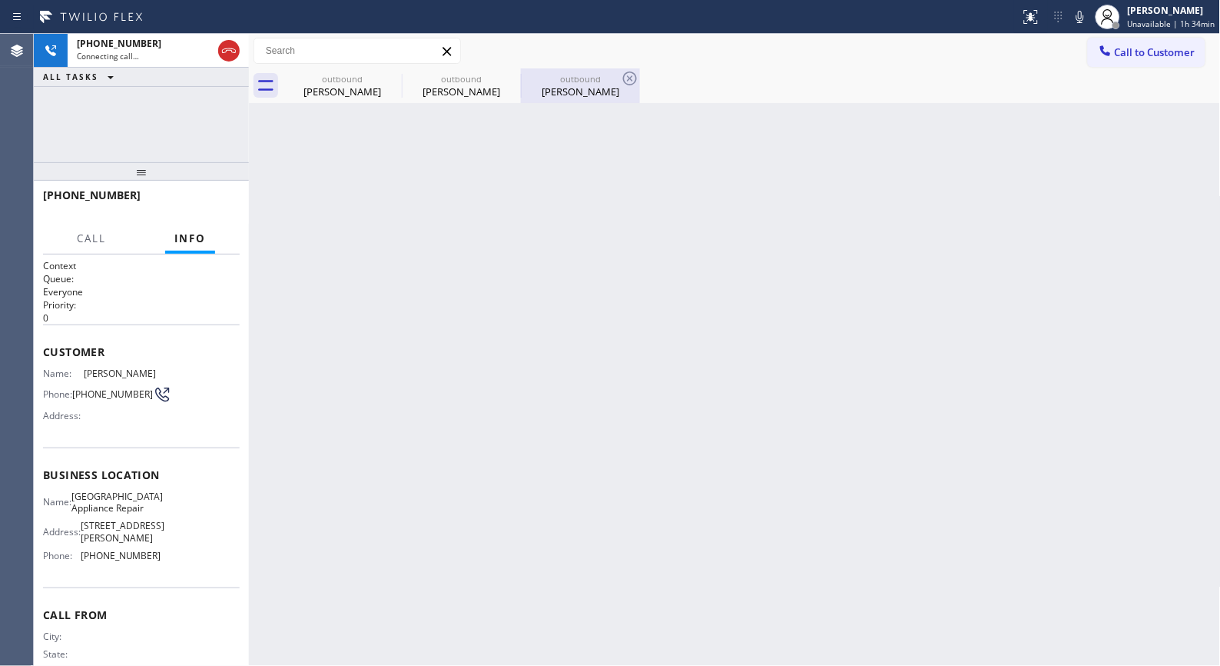
click at [586, 98] on div "outbound [PERSON_NAME]" at bounding box center [581, 85] width 116 height 35
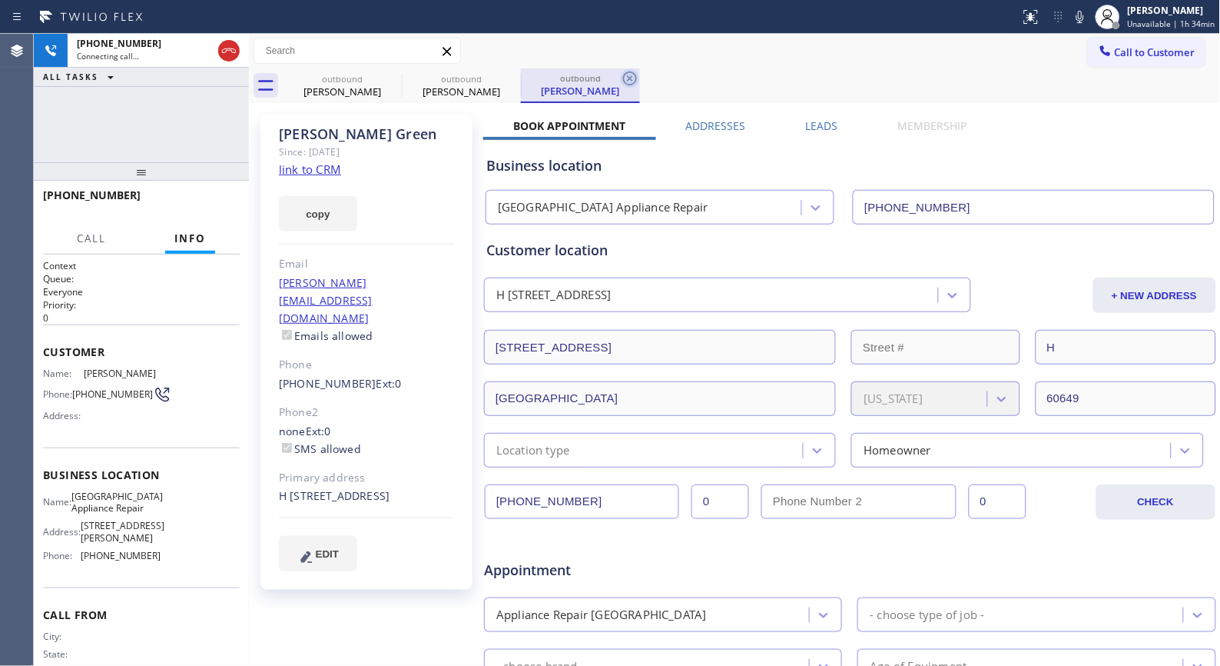
click at [623, 79] on icon at bounding box center [630, 78] width 14 height 14
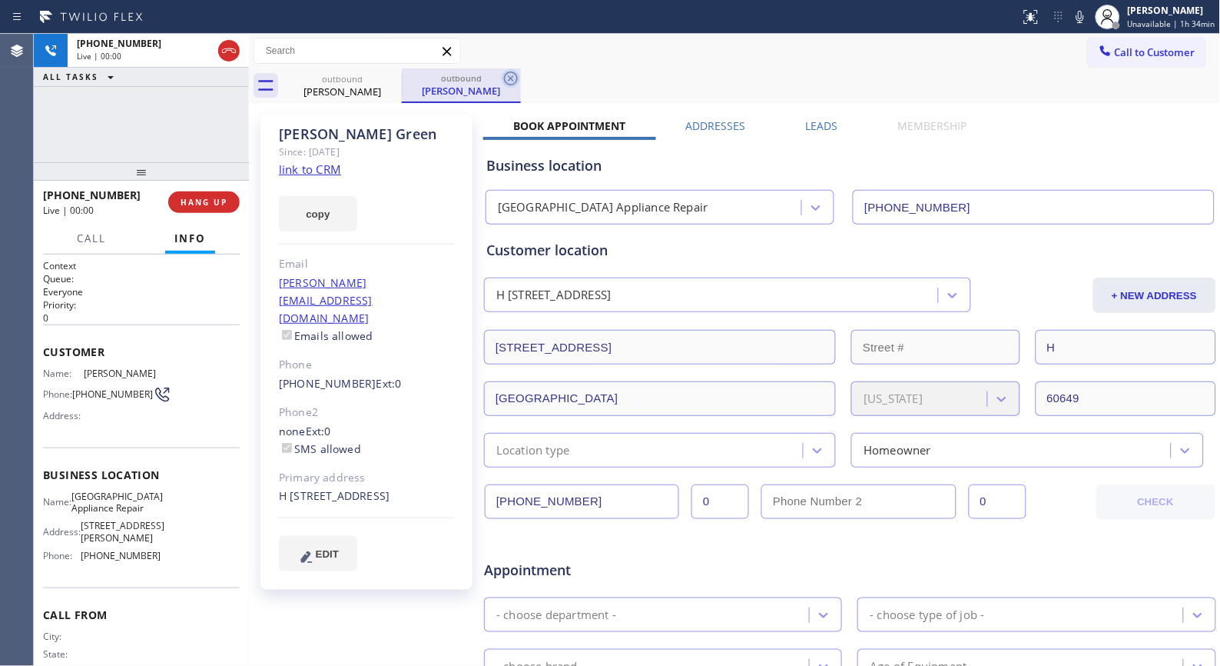
click at [520, 82] on icon at bounding box center [511, 78] width 18 height 18
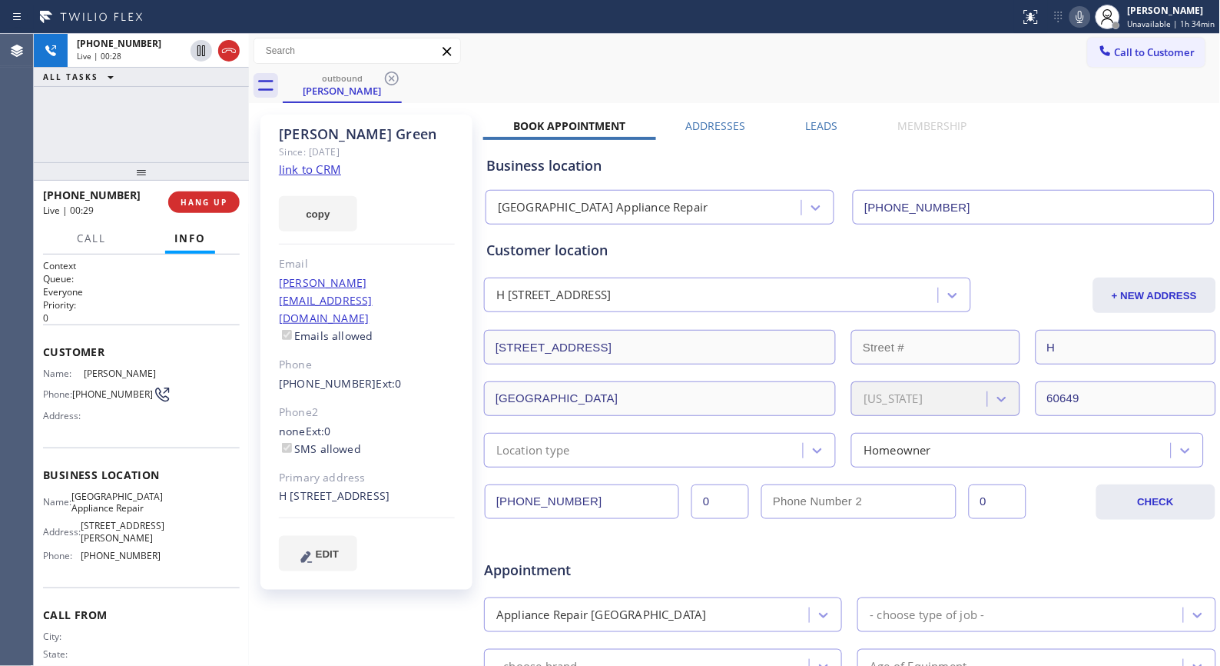
click at [1081, 18] on icon at bounding box center [1080, 17] width 18 height 18
click at [212, 201] on span "HANG UP" at bounding box center [204, 202] width 47 height 11
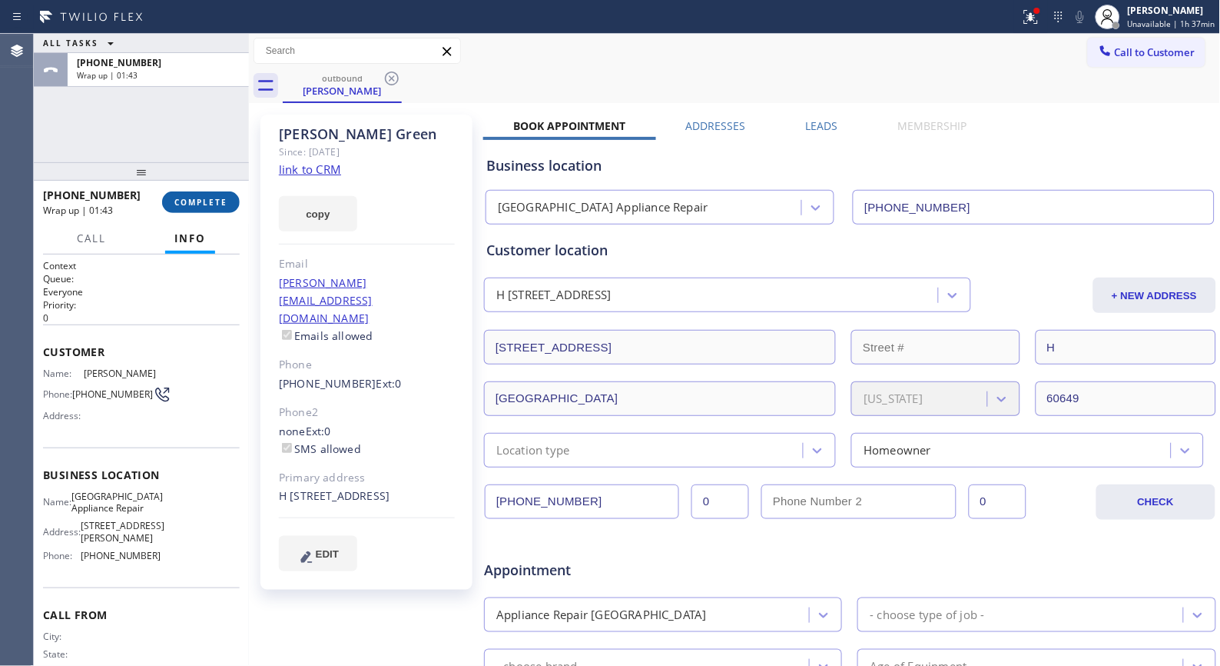
click at [209, 205] on span "COMPLETE" at bounding box center [200, 202] width 53 height 11
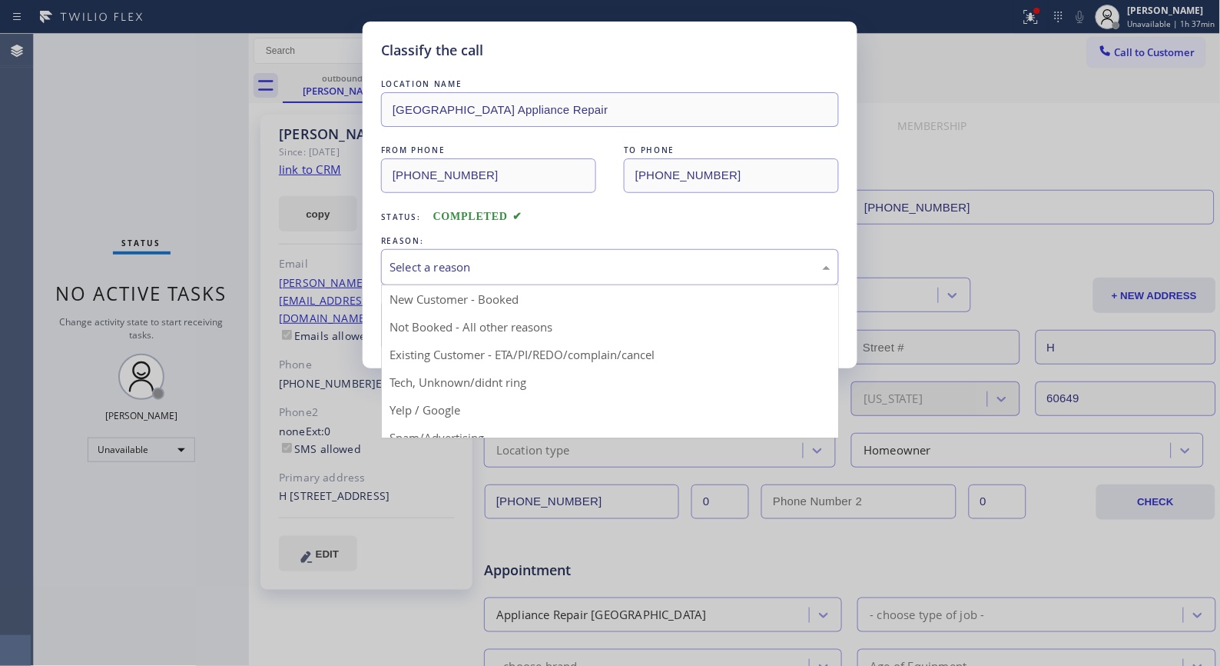
click at [740, 274] on div "Select a reason" at bounding box center [610, 267] width 441 height 18
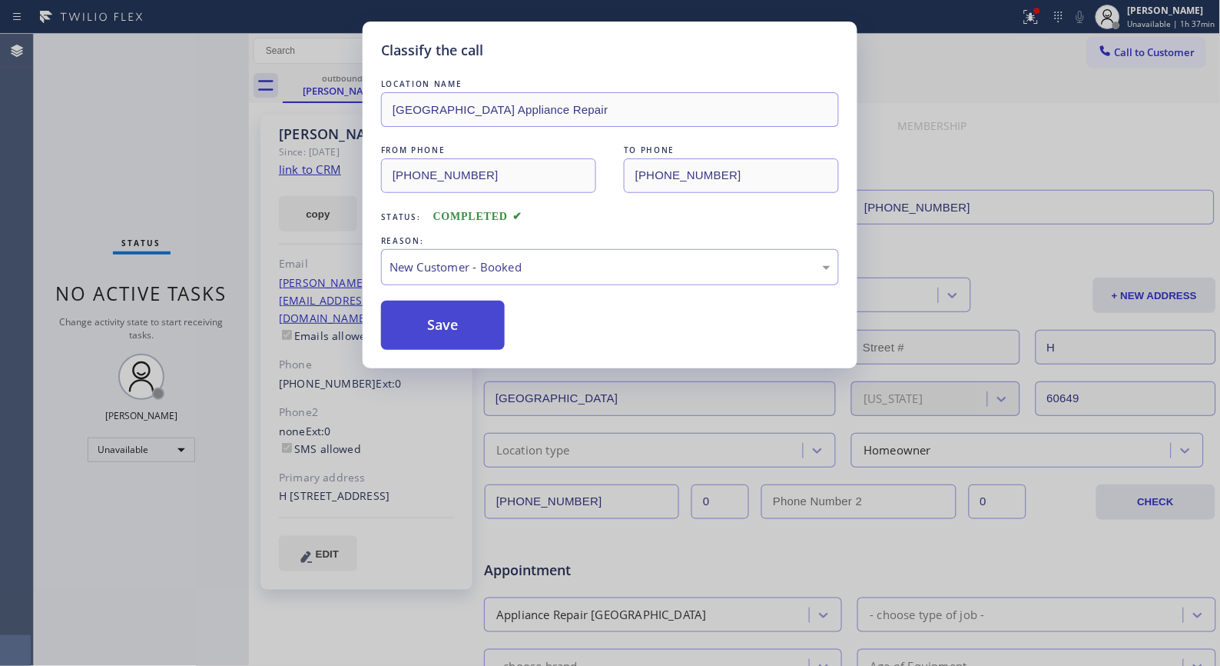
click at [480, 324] on button "Save" at bounding box center [443, 325] width 124 height 49
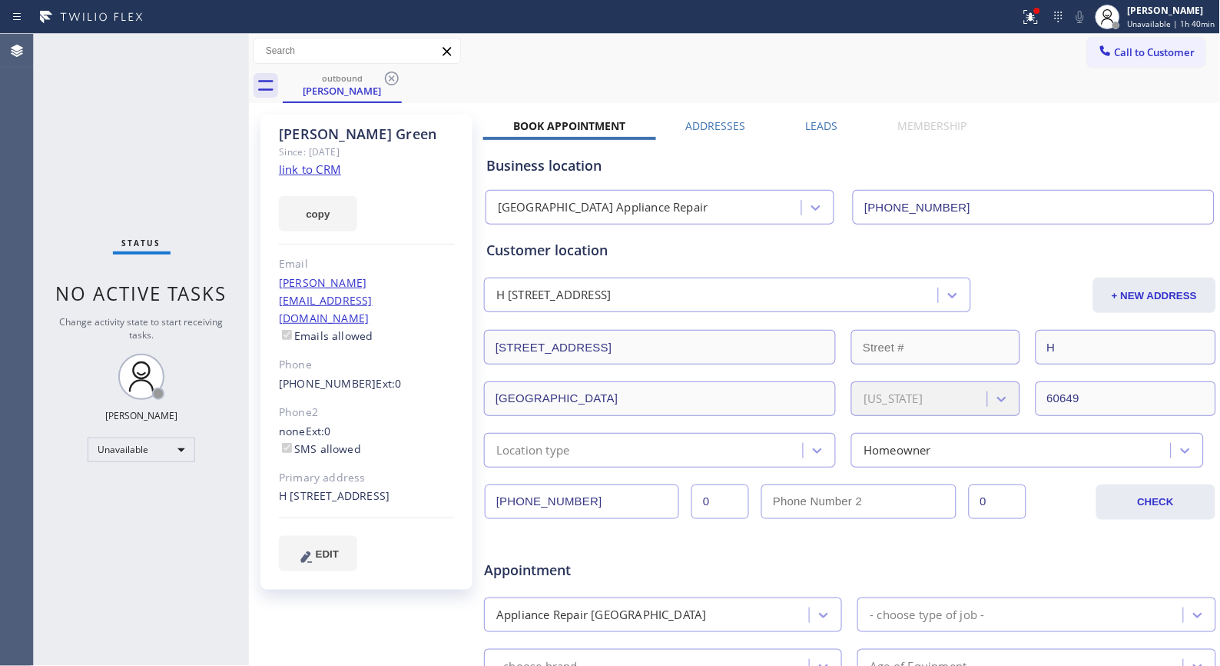
click at [513, 75] on div "outbound [PERSON_NAME]" at bounding box center [752, 85] width 938 height 35
click at [392, 71] on icon at bounding box center [392, 78] width 18 height 18
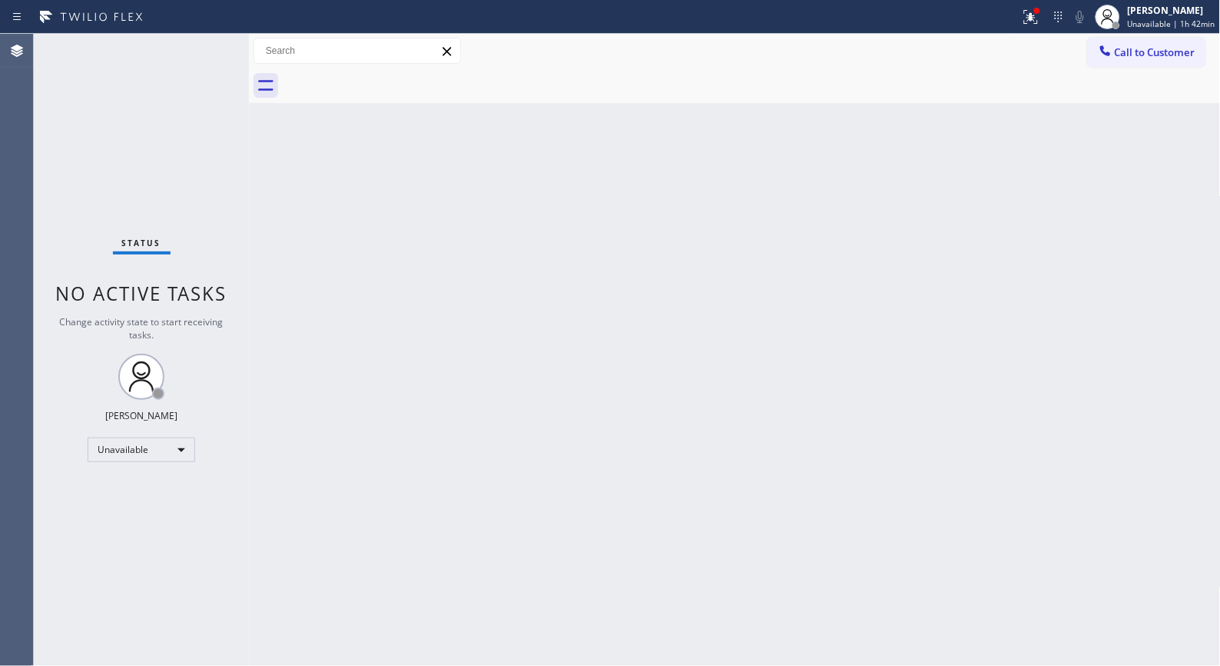
click at [739, 524] on div "Back to Dashboard Change Sender ID Customers Technicians Select a contact Outbo…" at bounding box center [735, 350] width 972 height 632
click at [440, 291] on div "Back to Dashboard Change Sender ID Customers Technicians Select a contact Outbo…" at bounding box center [735, 350] width 972 height 632
click at [173, 449] on div "Unavailable" at bounding box center [142, 449] width 108 height 25
click at [133, 526] on li "Break" at bounding box center [140, 528] width 105 height 18
click at [523, 425] on div "Back to Dashboard Change Sender ID Customers Technicians Select a contact Outbo…" at bounding box center [735, 350] width 972 height 632
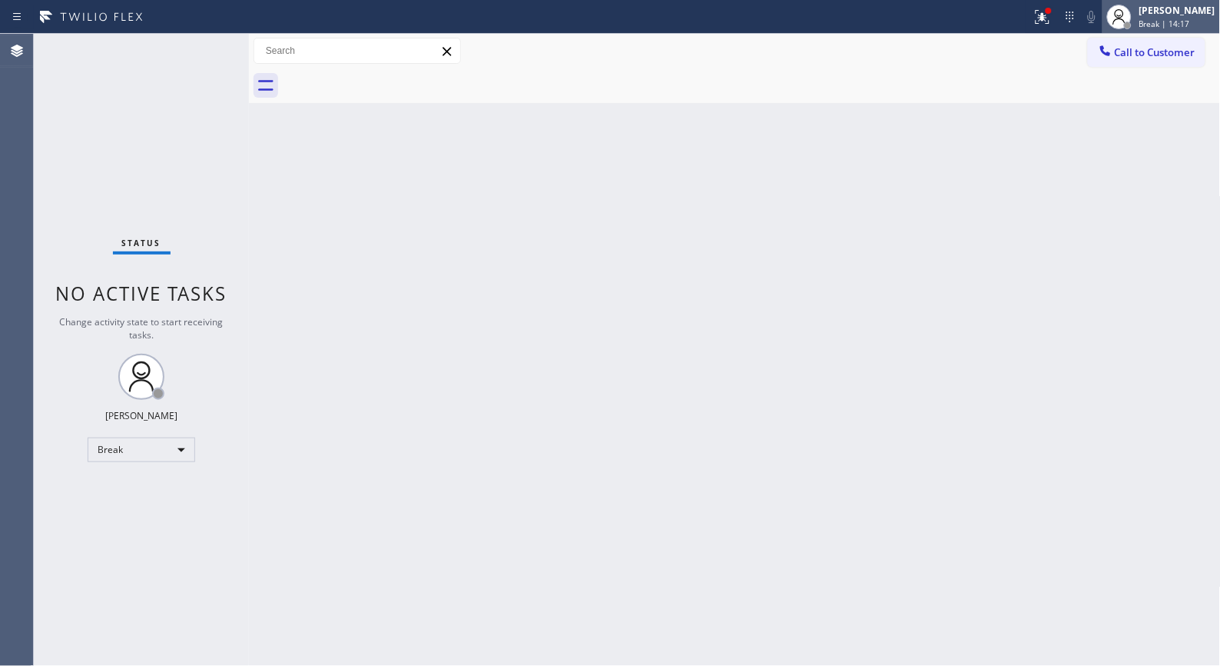
click at [1178, 19] on span "Break | 14:17" at bounding box center [1165, 23] width 51 height 11
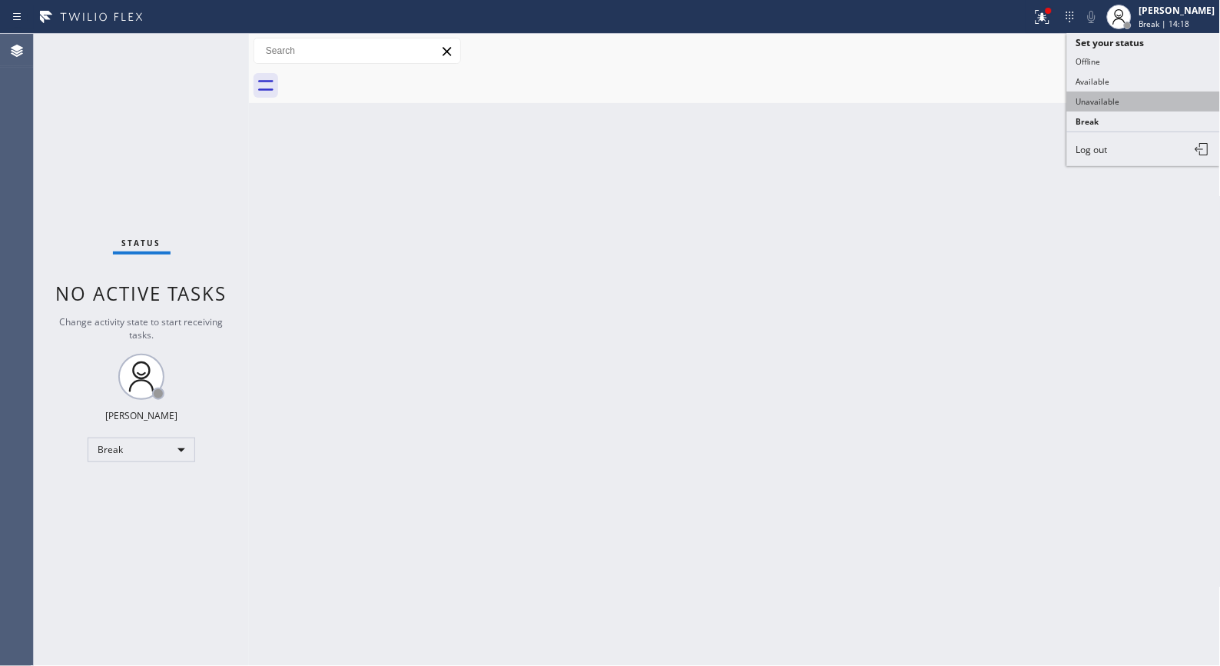
click at [1112, 105] on button "Unavailable" at bounding box center [1145, 101] width 154 height 20
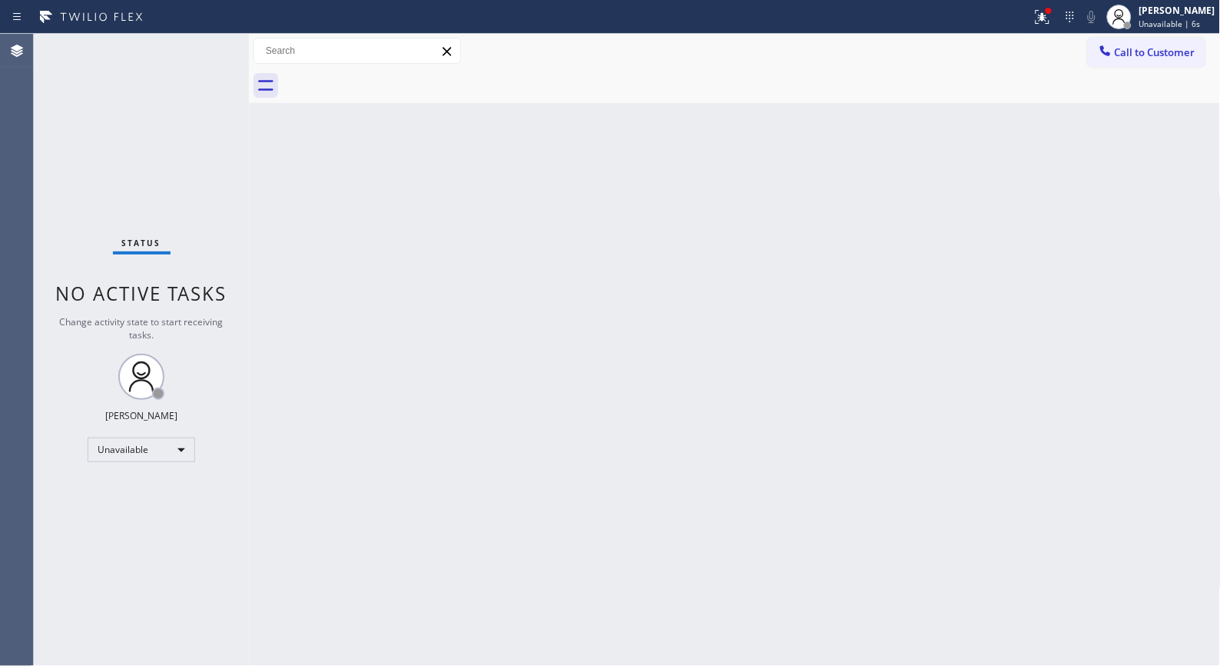
click at [486, 262] on div "Back to Dashboard Change Sender ID Customers Technicians Select a contact Outbo…" at bounding box center [735, 350] width 972 height 632
click at [1153, 62] on button "Call to Customer" at bounding box center [1147, 52] width 118 height 29
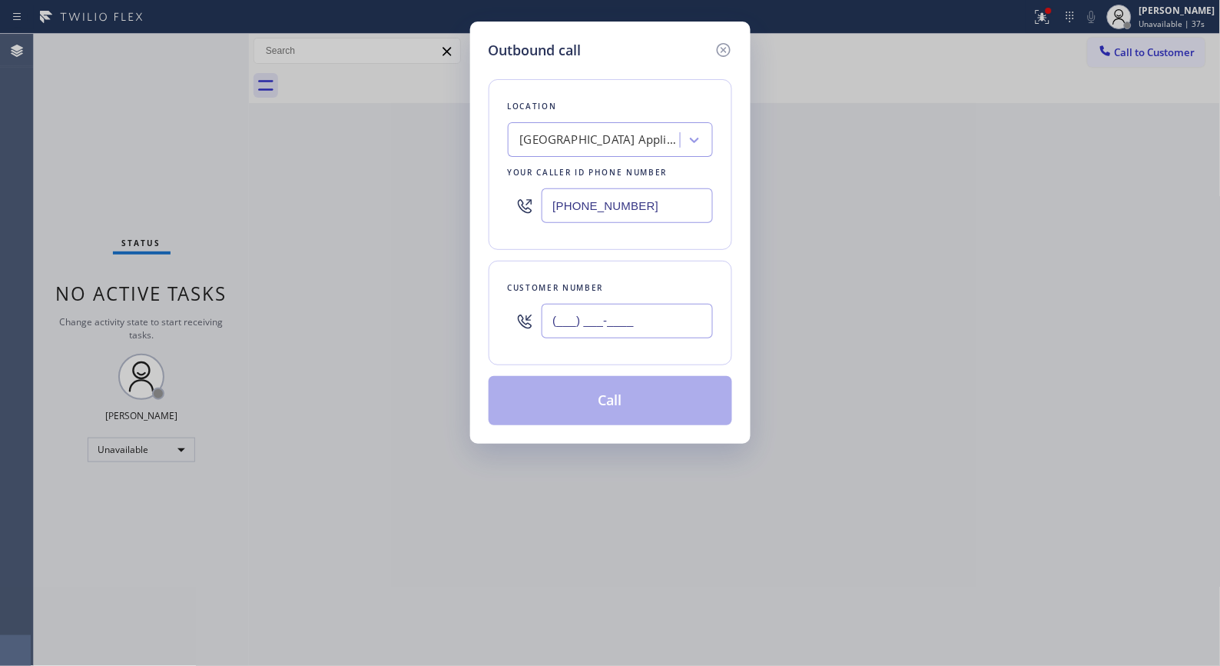
drag, startPoint x: 669, startPoint y: 318, endPoint x: 447, endPoint y: 326, distance: 222.2
click at [447, 326] on div "Outbound call Location [GEOGRAPHIC_DATA] Appliance Repair Your caller id phone …" at bounding box center [610, 333] width 1220 height 666
paste input "347) 905-4904"
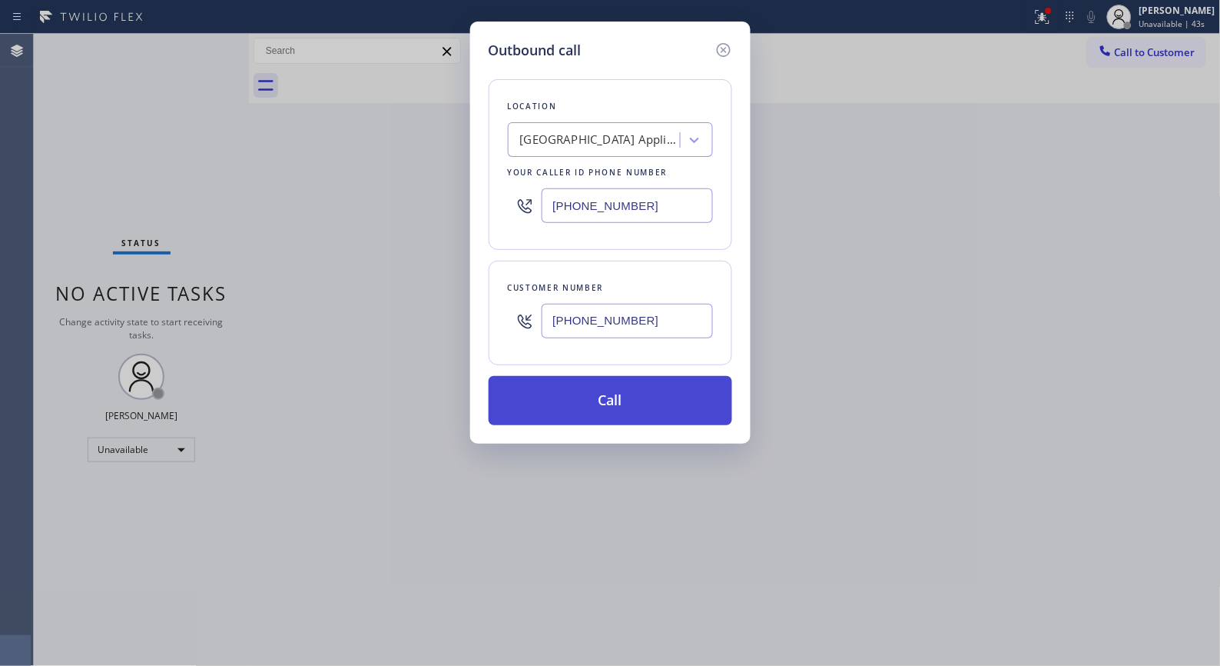
type input "[PHONE_NUMBER]"
click at [679, 400] on button "Call" at bounding box center [611, 400] width 244 height 49
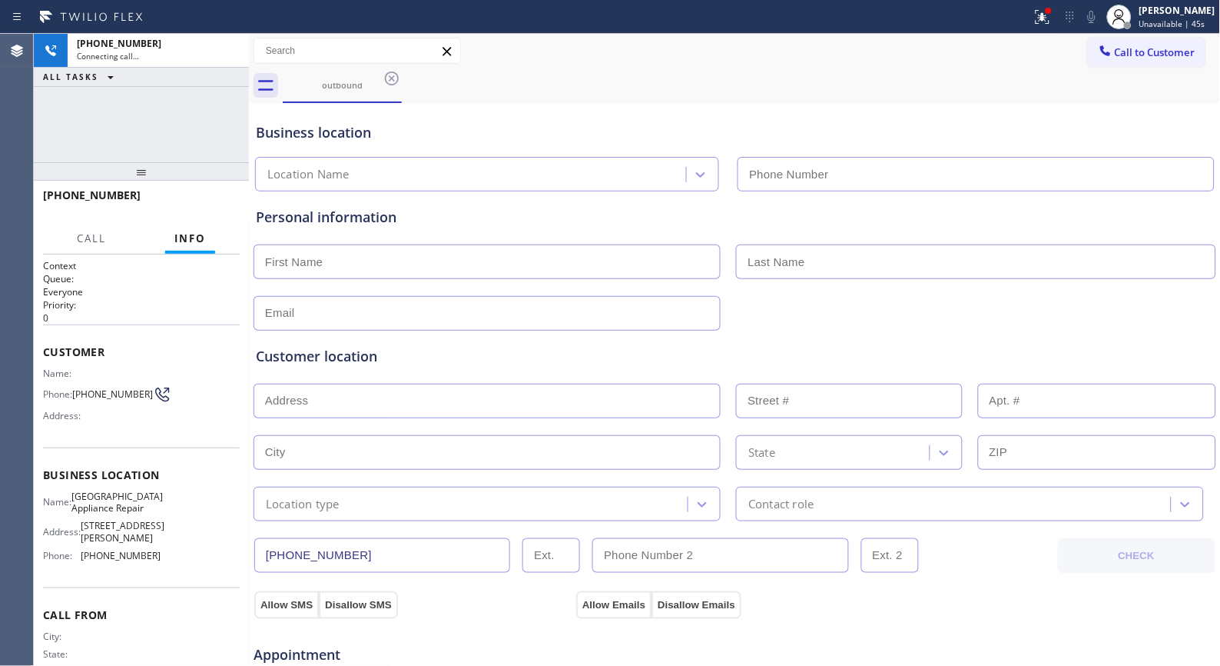
type input "[PHONE_NUMBER]"
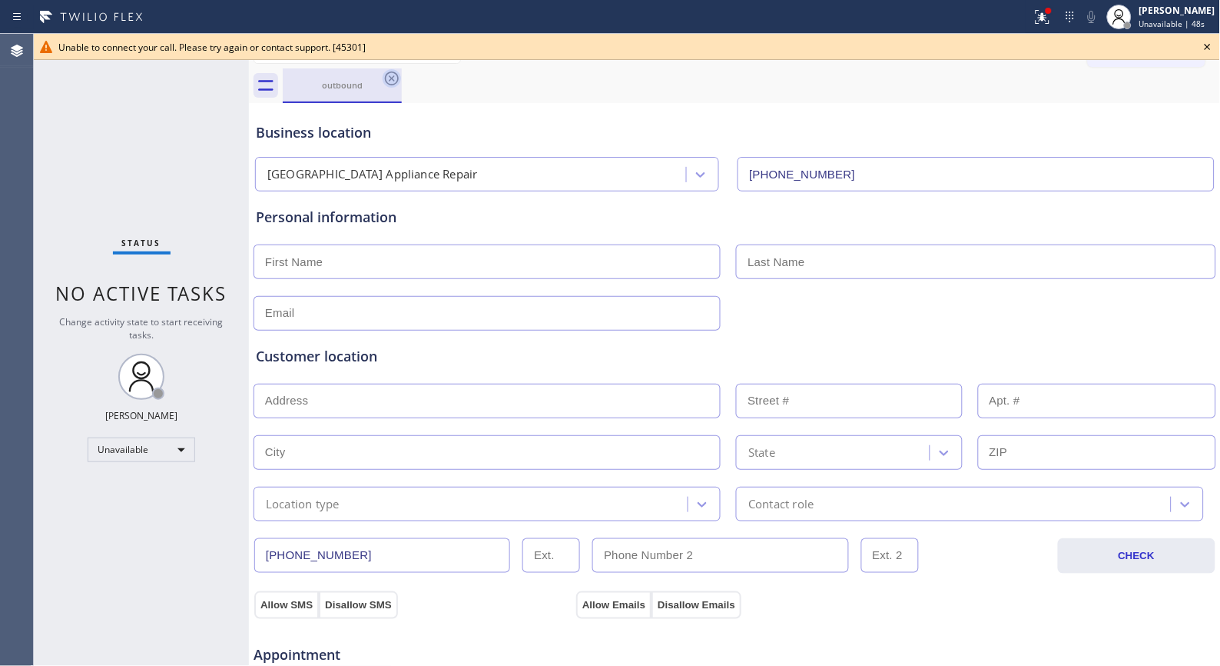
click at [392, 75] on icon at bounding box center [392, 78] width 18 height 18
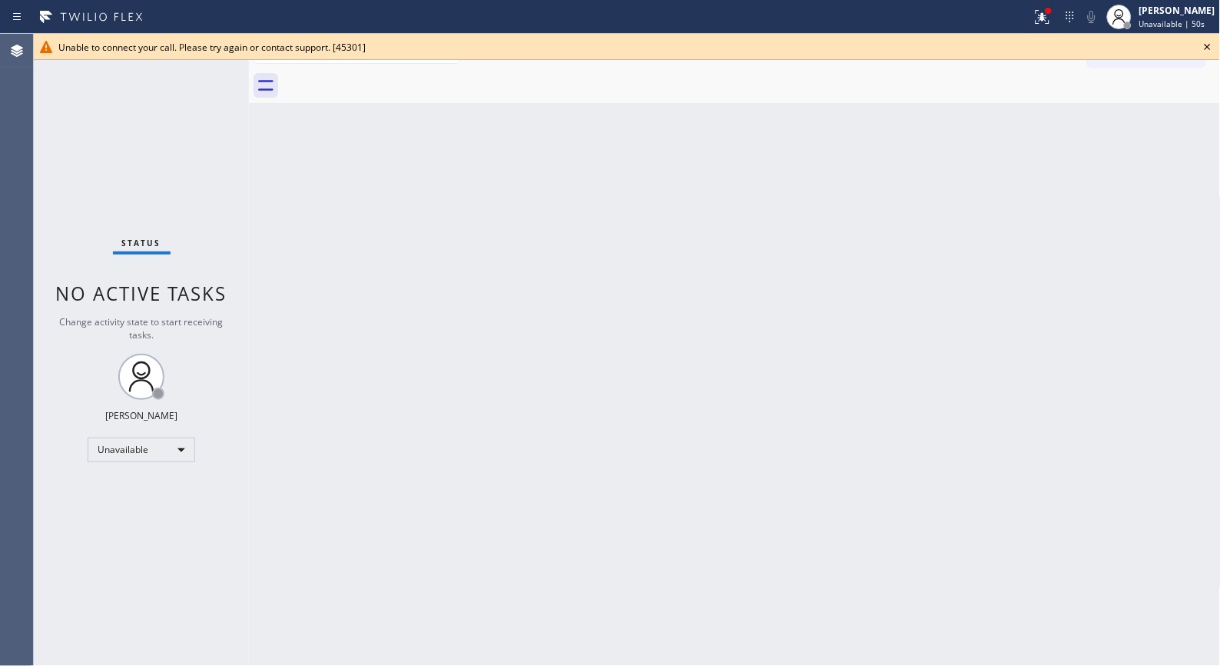
click at [1209, 49] on icon at bounding box center [1208, 47] width 18 height 18
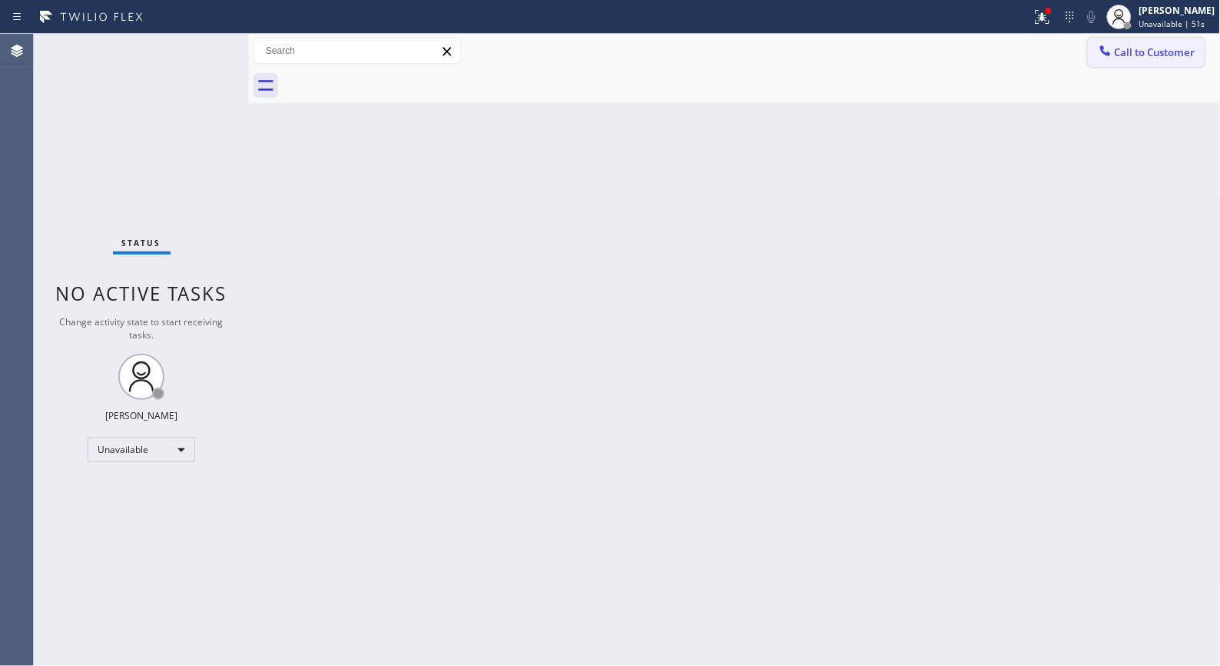
click at [1151, 55] on span "Call to Customer" at bounding box center [1155, 52] width 81 height 14
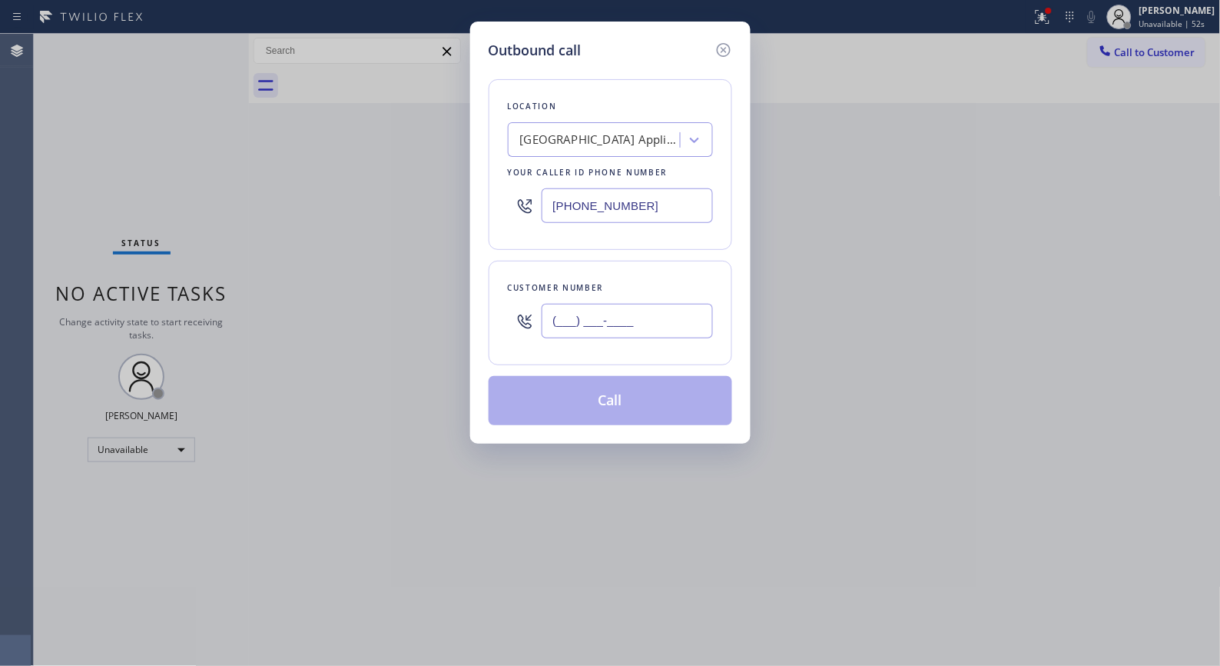
click at [430, 297] on div "Outbound call Location [GEOGRAPHIC_DATA] Appliance Repair Your caller id phone …" at bounding box center [610, 333] width 1220 height 666
paste input "347) 905-4904"
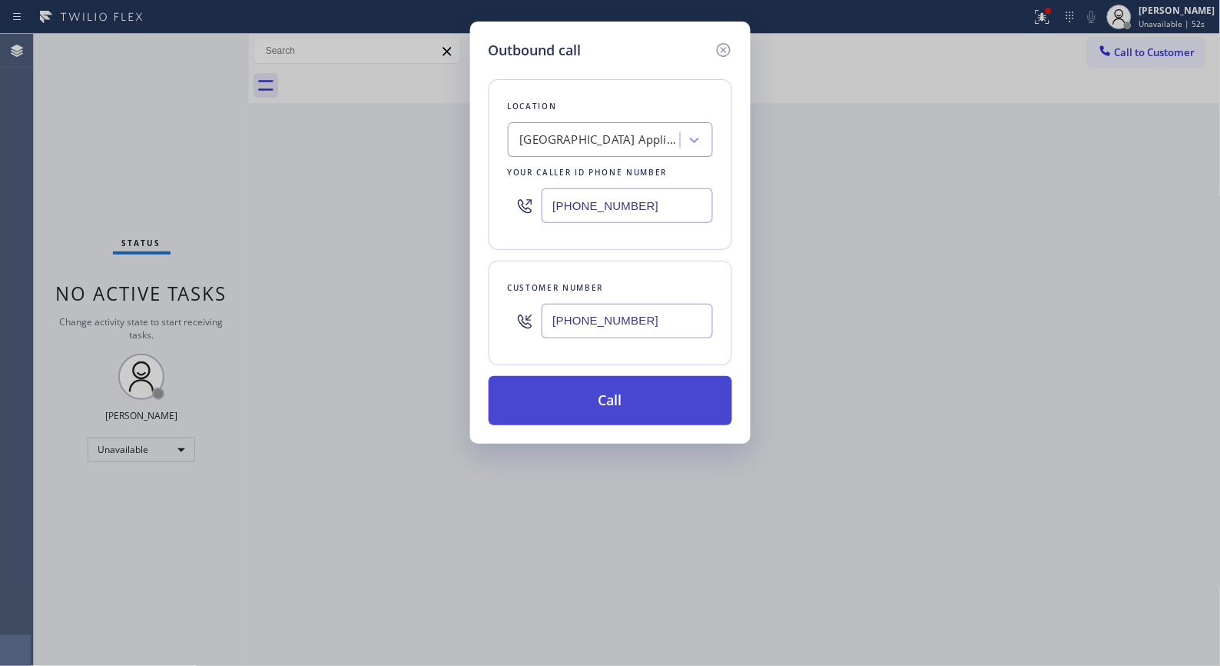
type input "[PHONE_NUMBER]"
click at [663, 402] on button "Call" at bounding box center [611, 400] width 244 height 49
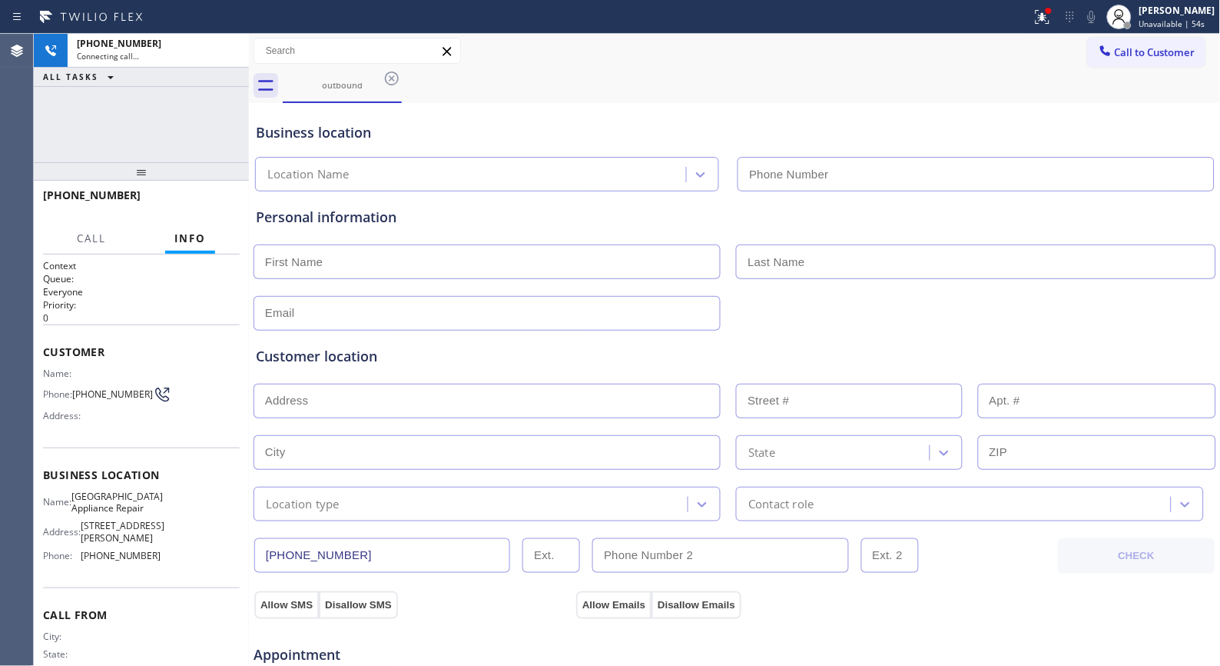
type input "[PHONE_NUMBER]"
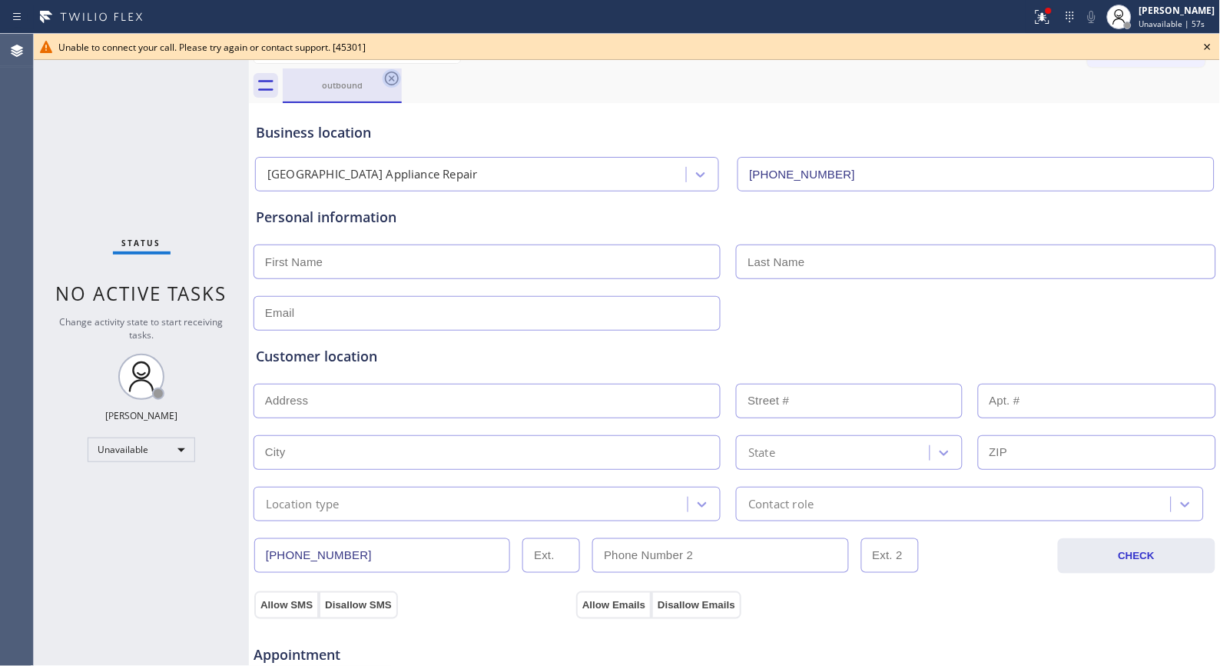
click at [388, 78] on icon at bounding box center [392, 78] width 18 height 18
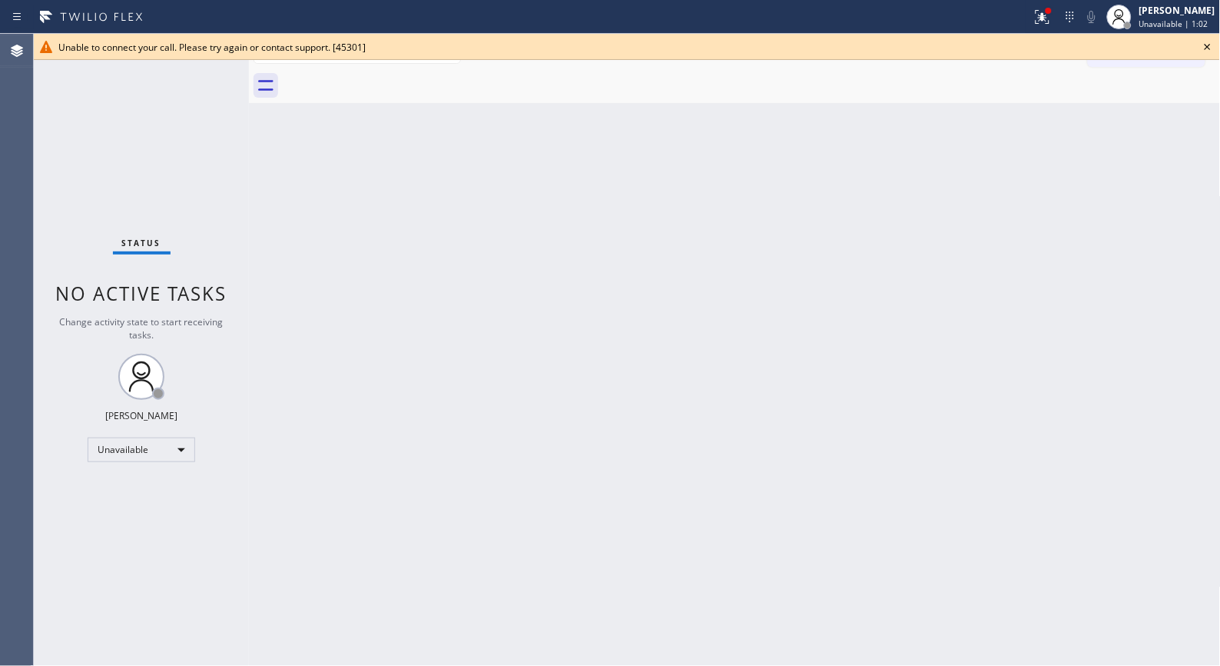
click at [437, 405] on div "Back to Dashboard Change Sender ID Customers Technicians Select a contact Outbo…" at bounding box center [735, 350] width 972 height 632
click at [1209, 42] on icon at bounding box center [1208, 47] width 18 height 18
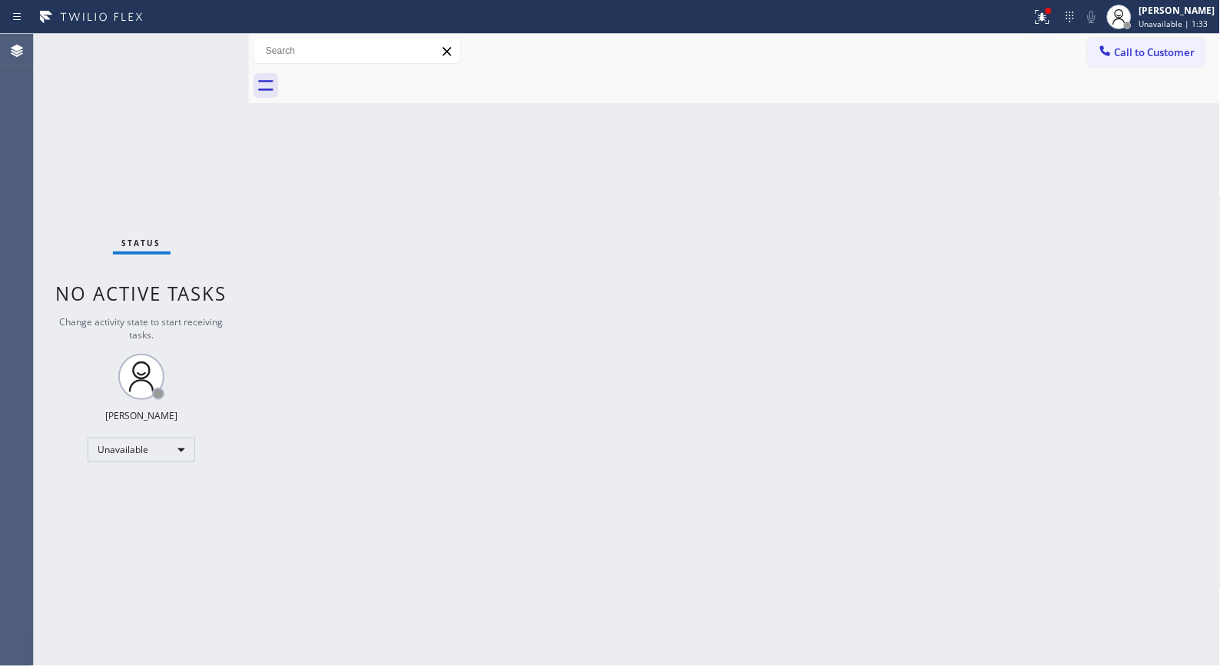
click at [639, 305] on div "Back to Dashboard Change Sender ID Customers Technicians Select a contact Outbo…" at bounding box center [735, 350] width 972 height 632
click at [555, 281] on div "Back to Dashboard Change Sender ID Customers Technicians Select a contact Outbo…" at bounding box center [735, 350] width 972 height 632
click at [609, 336] on div "Back to Dashboard Change Sender ID Customers Technicians Select a contact Outbo…" at bounding box center [735, 350] width 972 height 632
click at [822, 426] on div "Back to Dashboard Change Sender ID Customers Technicians Select a contact Outbo…" at bounding box center [735, 350] width 972 height 632
click at [738, 464] on div "Back to Dashboard Change Sender ID Customers Technicians Select a contact Outbo…" at bounding box center [735, 350] width 972 height 632
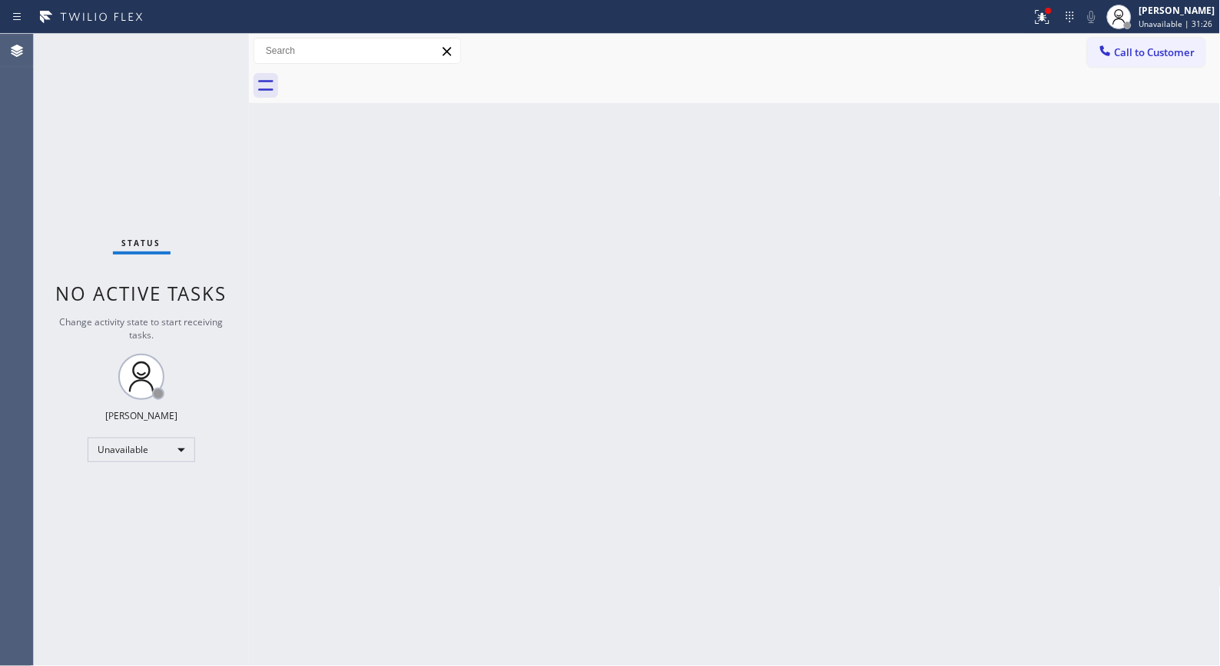
click at [1153, 440] on div "Back to Dashboard Change Sender ID Customers Technicians Select a contact Outbo…" at bounding box center [735, 350] width 972 height 632
click at [477, 335] on div "Back to Dashboard Change Sender ID Customers Technicians Select a contact Outbo…" at bounding box center [735, 350] width 972 height 632
click at [721, 219] on div "Back to Dashboard Change Sender ID Customers Technicians Select a contact Outbo…" at bounding box center [735, 350] width 972 height 632
click at [836, 155] on div "Back to Dashboard Change Sender ID Customers Technicians Select a contact Outbo…" at bounding box center [735, 350] width 972 height 632
click at [1136, 54] on span "Call to Customer" at bounding box center [1155, 52] width 81 height 14
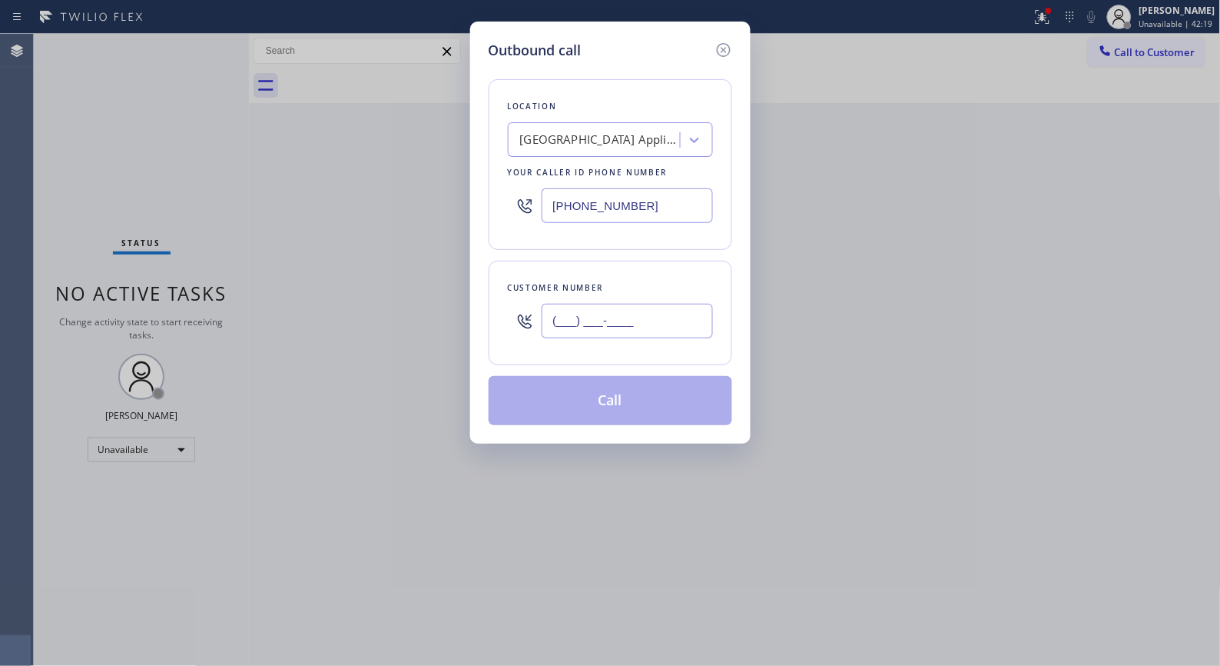
drag, startPoint x: 680, startPoint y: 317, endPoint x: 480, endPoint y: 59, distance: 327.0
click at [467, 297] on div "Outbound call Location [GEOGRAPHIC_DATA] Appliance Repair Your caller id phone …" at bounding box center [610, 333] width 1220 height 666
paste input "424) 210-0276"
type input "[PHONE_NUMBER]"
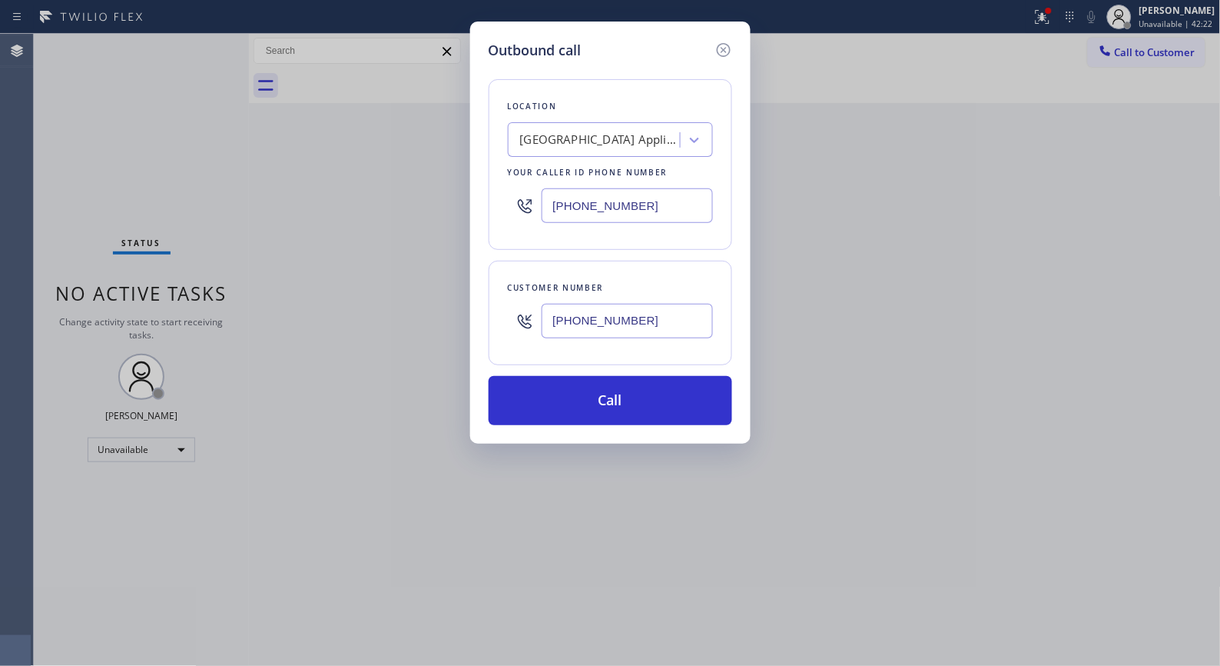
drag, startPoint x: 703, startPoint y: 204, endPoint x: 419, endPoint y: 181, distance: 285.4
click at [419, 181] on div "Outbound call Location [GEOGRAPHIC_DATA] Appliance Repair Your caller id phone …" at bounding box center [610, 333] width 1220 height 666
paste input "855) 999-4417"
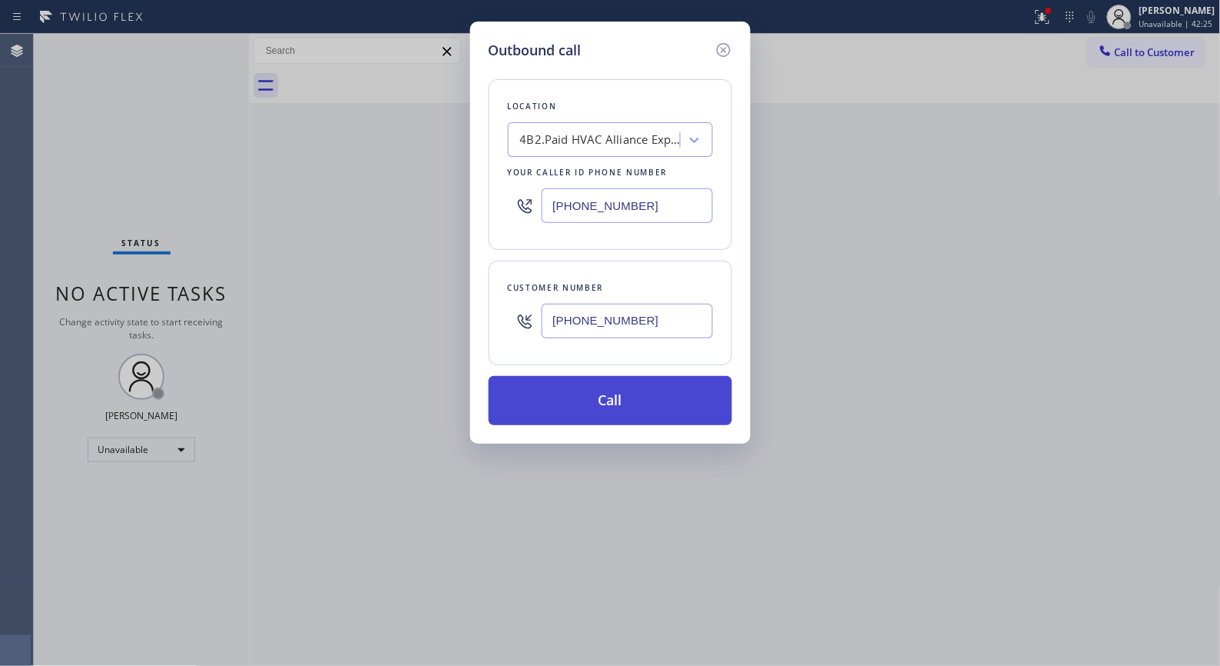
type input "[PHONE_NUMBER]"
click at [653, 409] on button "Call" at bounding box center [611, 400] width 244 height 49
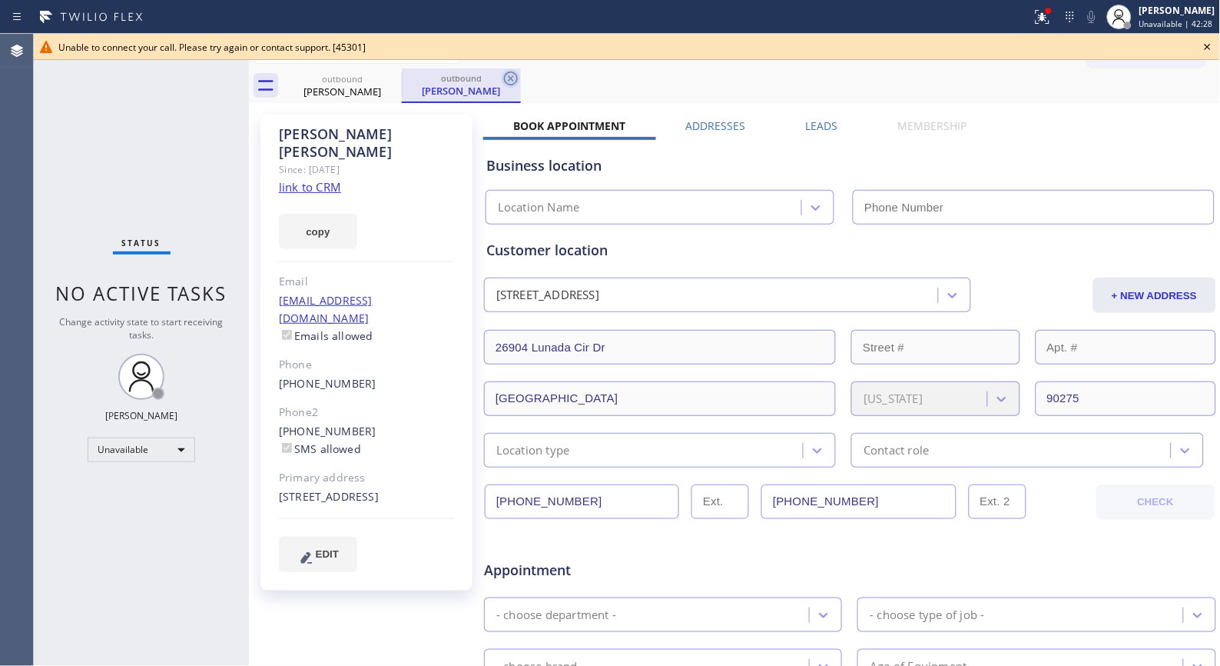
click at [506, 75] on icon at bounding box center [511, 78] width 14 height 14
click at [394, 78] on icon at bounding box center [392, 78] width 18 height 18
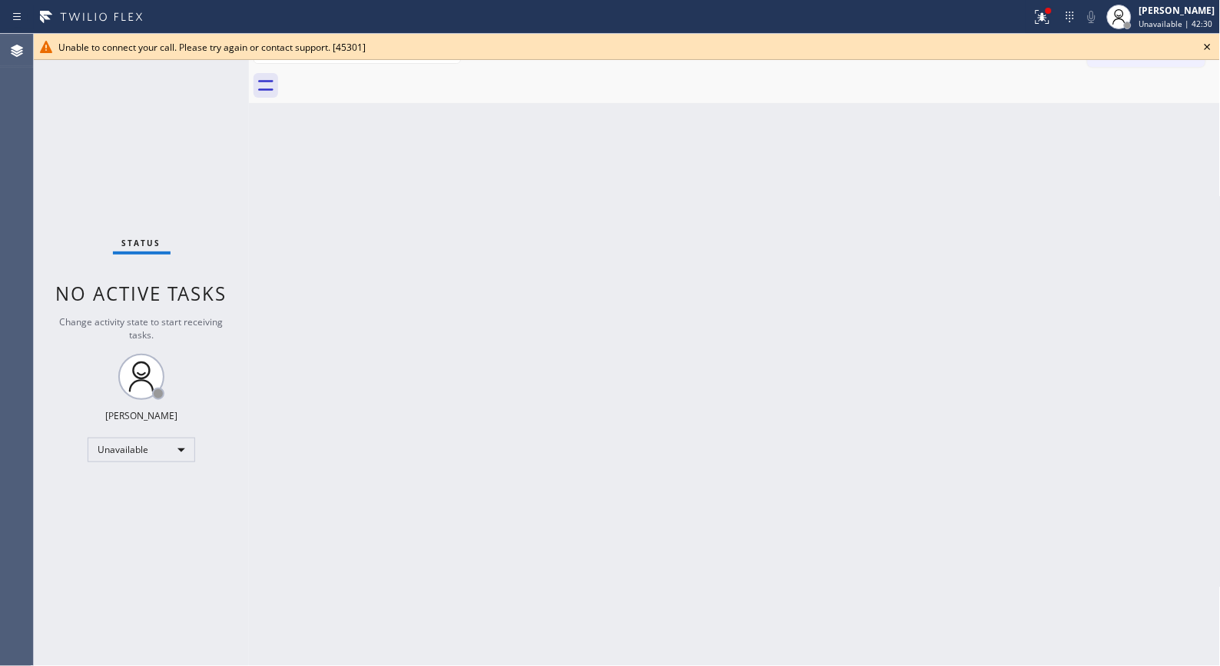
click at [1208, 46] on icon at bounding box center [1208, 47] width 6 height 6
